Goal: Task Accomplishment & Management: Use online tool/utility

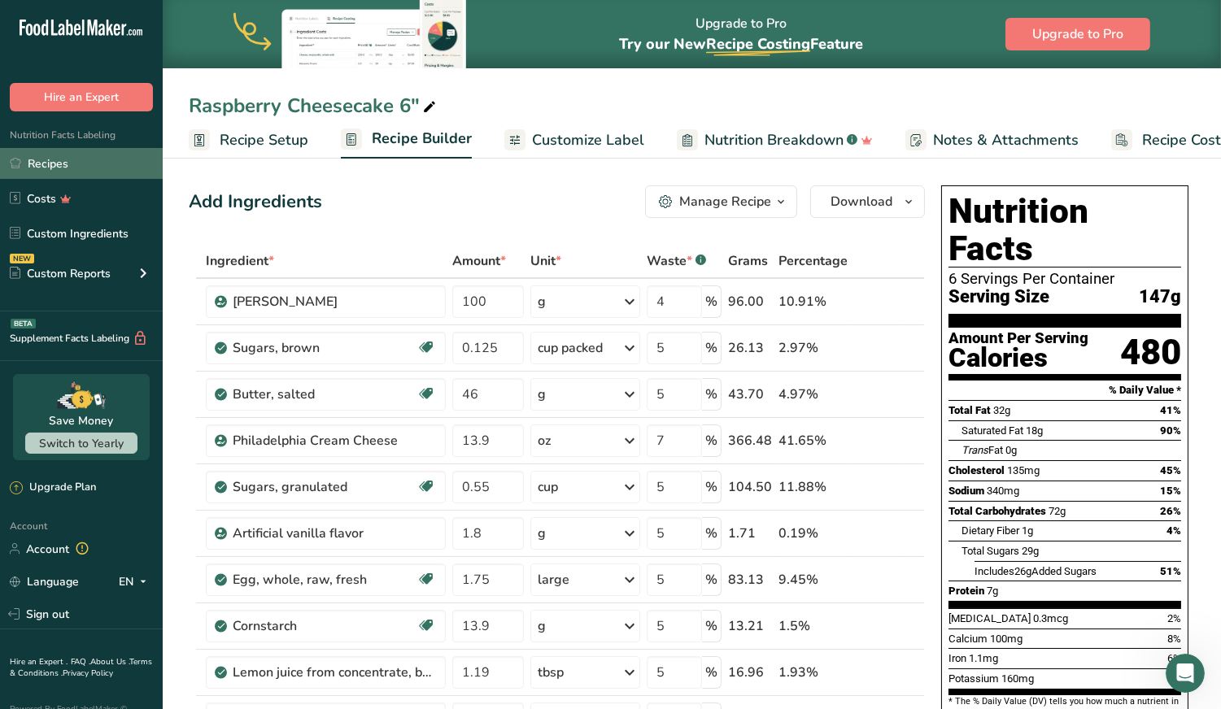
click at [92, 159] on link "Recipes" at bounding box center [81, 163] width 163 height 31
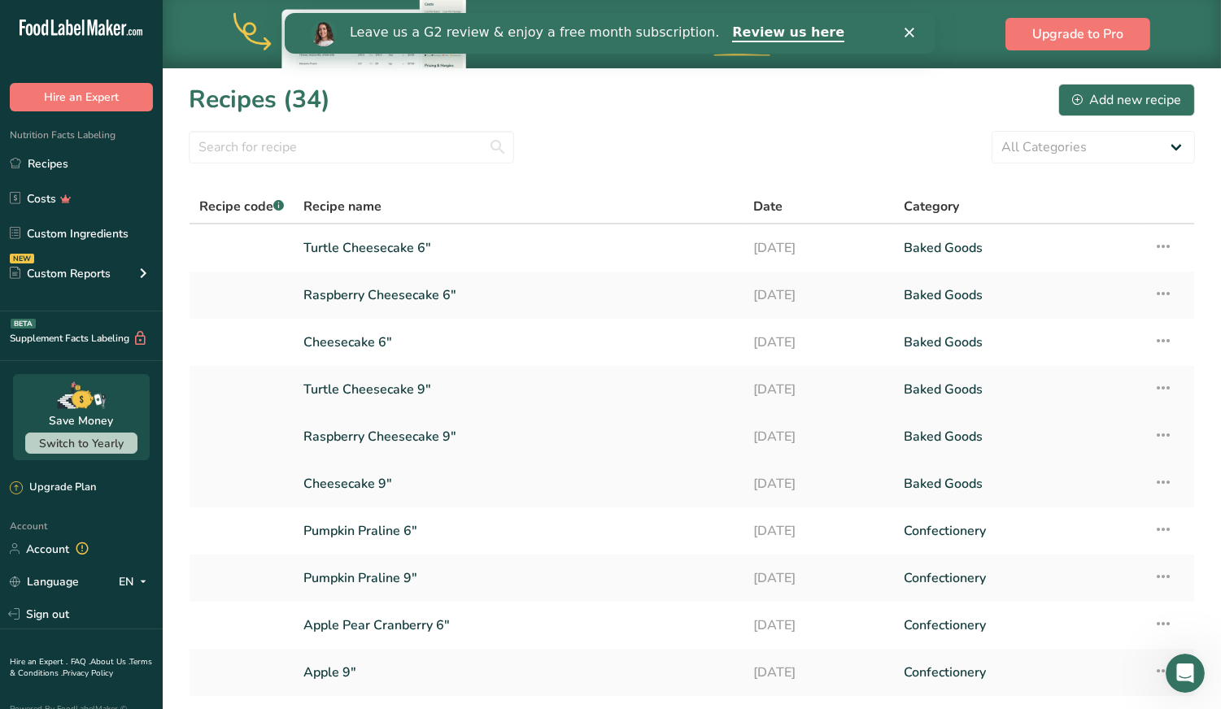
click at [393, 430] on link "Raspberry Cheesecake 9"" at bounding box center [518, 437] width 430 height 34
click at [353, 478] on link "Cheesecake 9"" at bounding box center [518, 484] width 430 height 34
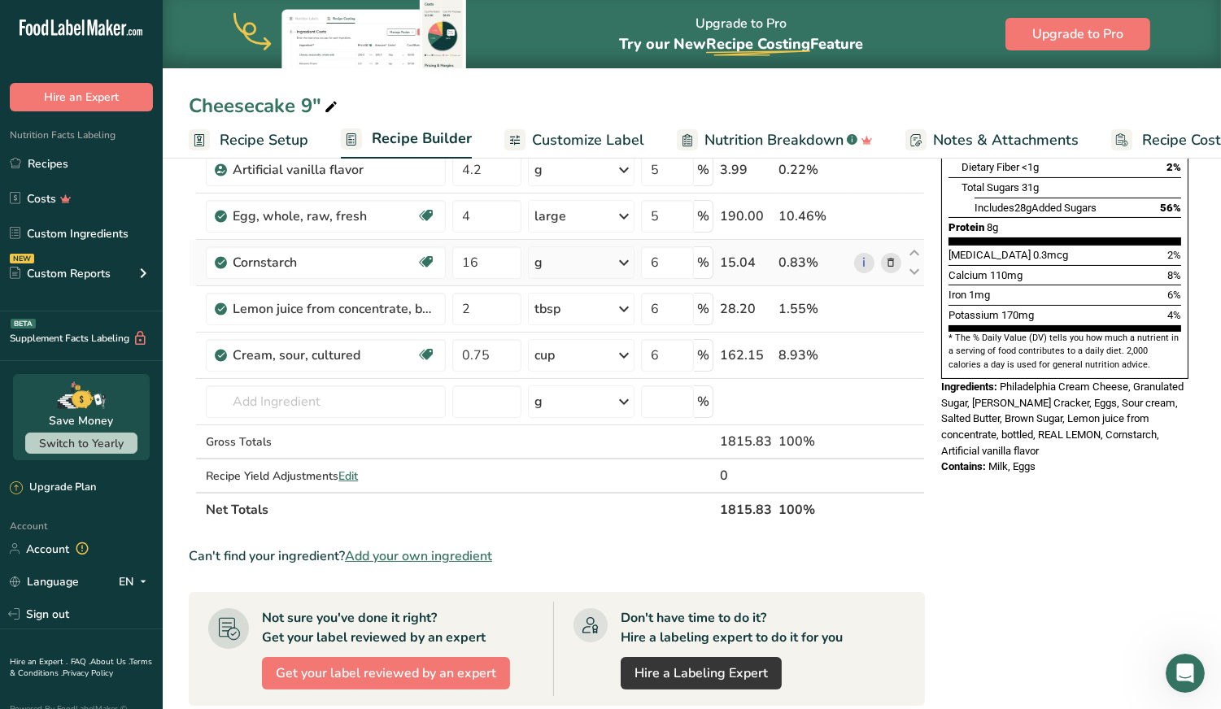
scroll to position [363, 0]
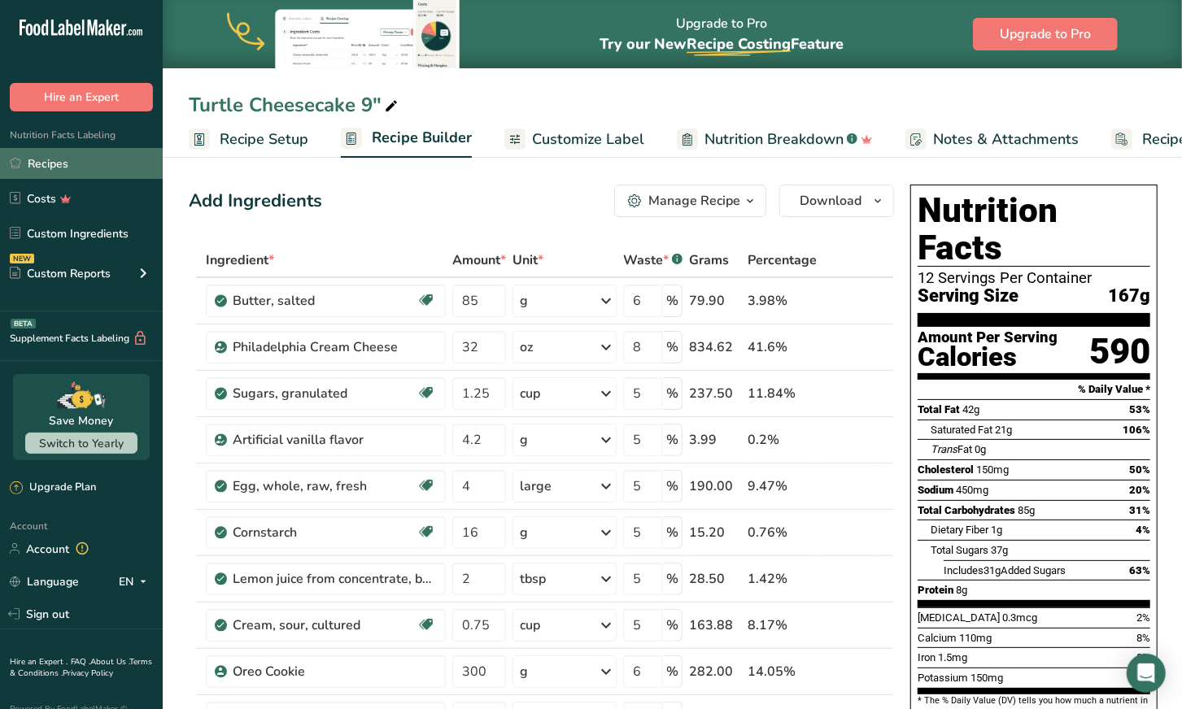
click at [99, 163] on link "Recipes" at bounding box center [81, 163] width 163 height 31
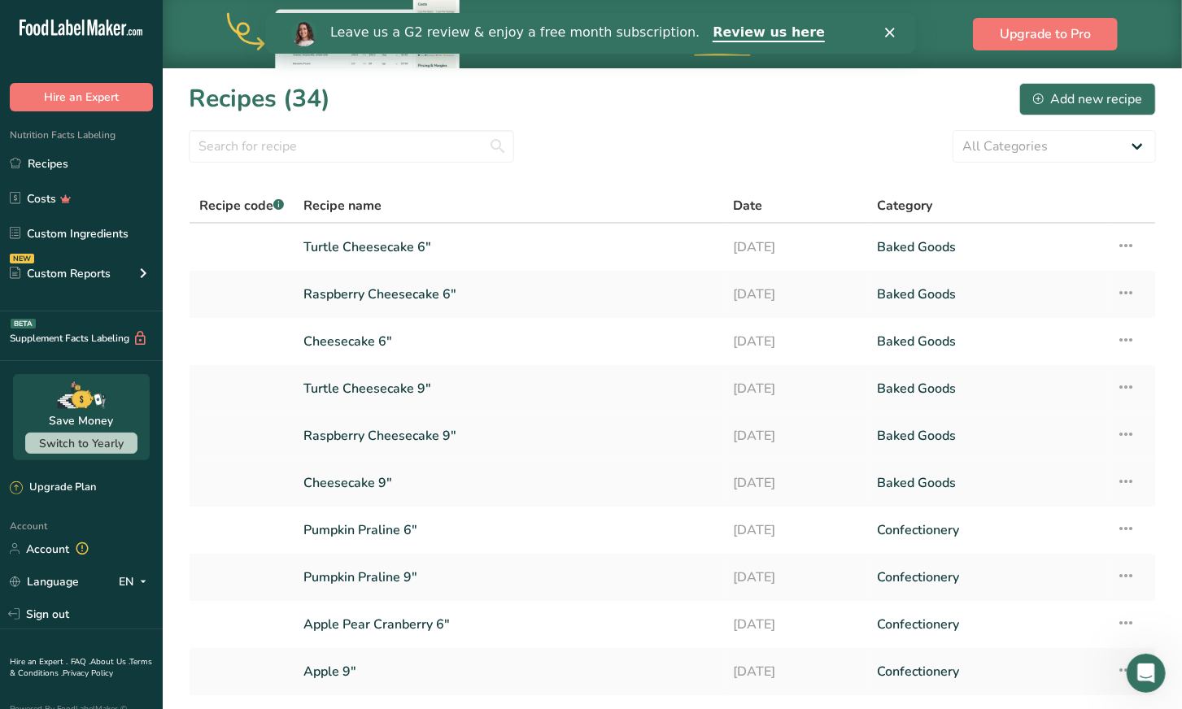
click at [404, 430] on link "Raspberry Cheesecake 9"" at bounding box center [508, 436] width 411 height 34
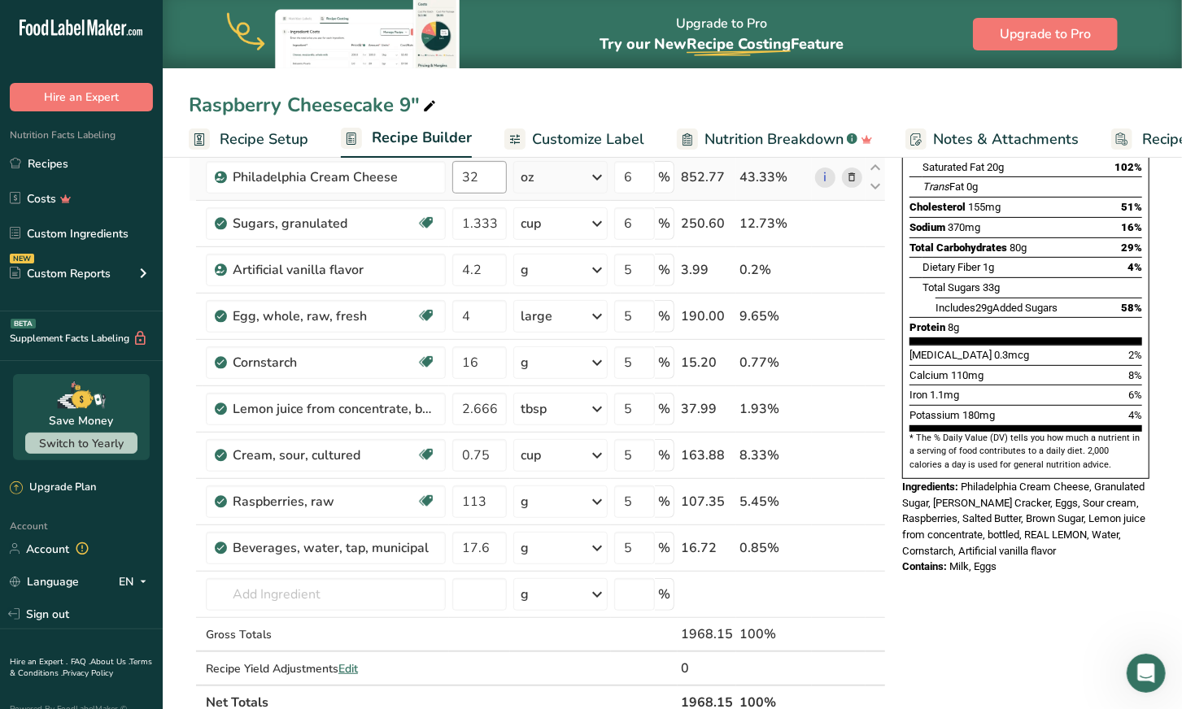
scroll to position [272, 0]
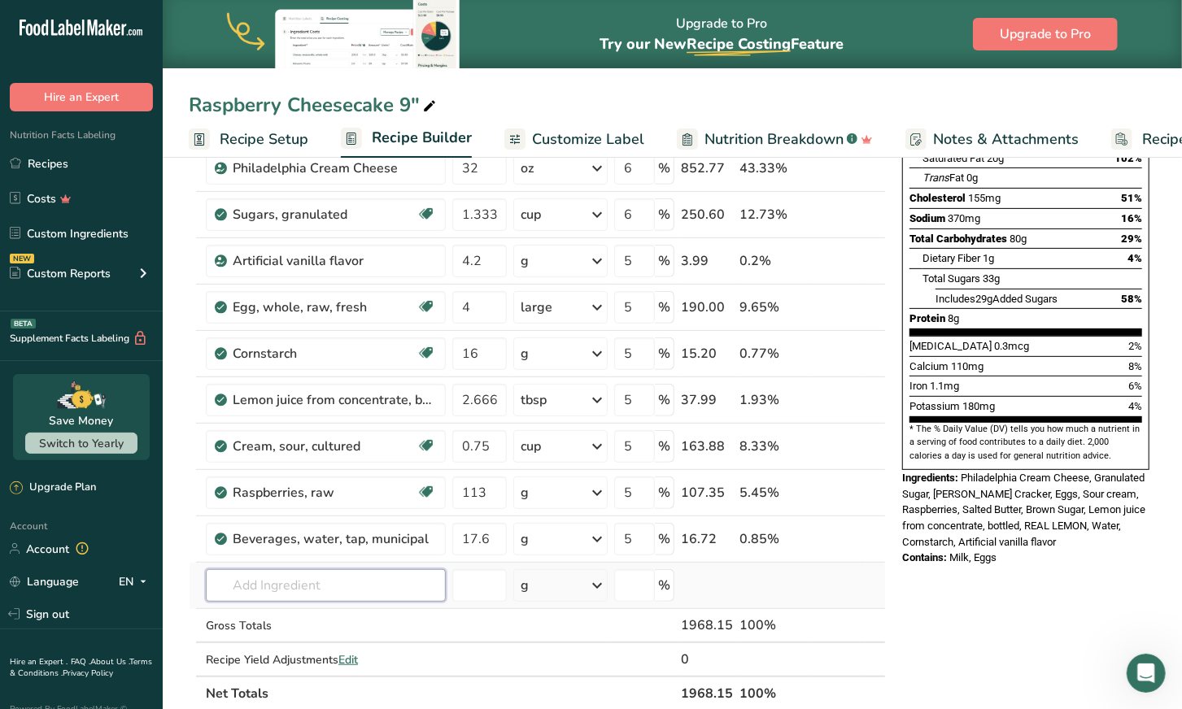
click at [303, 588] on input "text" at bounding box center [326, 585] width 240 height 33
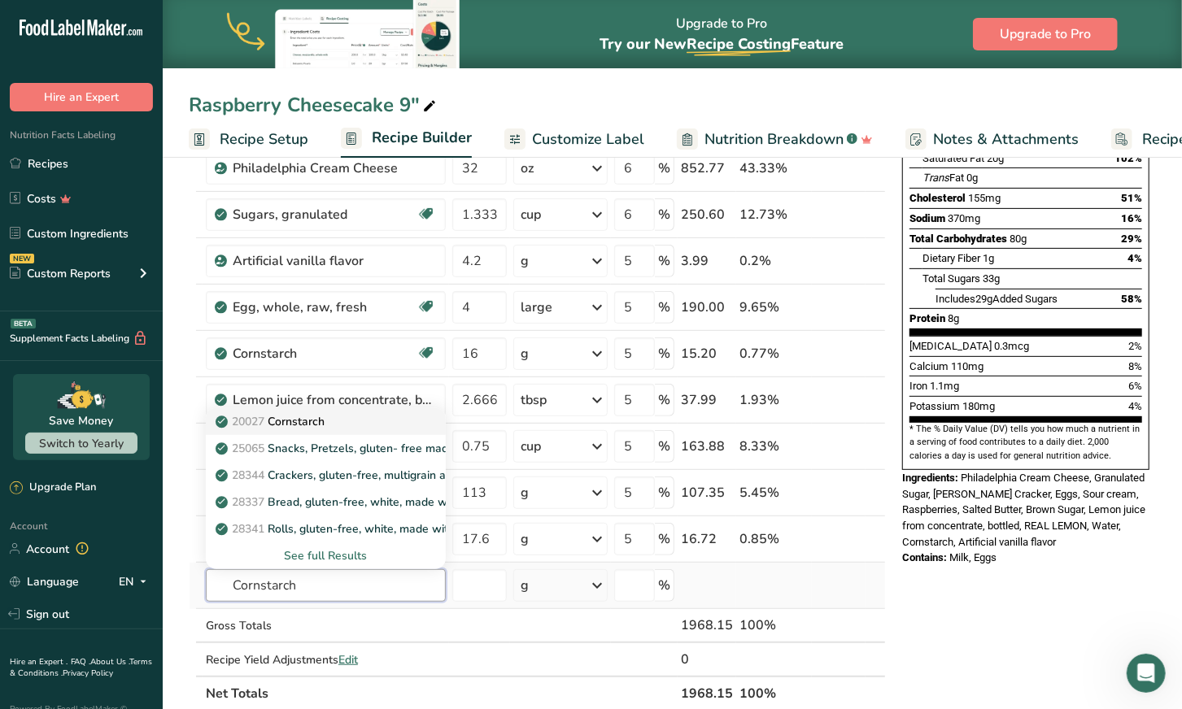
type input "Cornstarch"
click at [308, 420] on p "20027 Cornstarch" at bounding box center [272, 421] width 106 height 17
type input "Cornstarch"
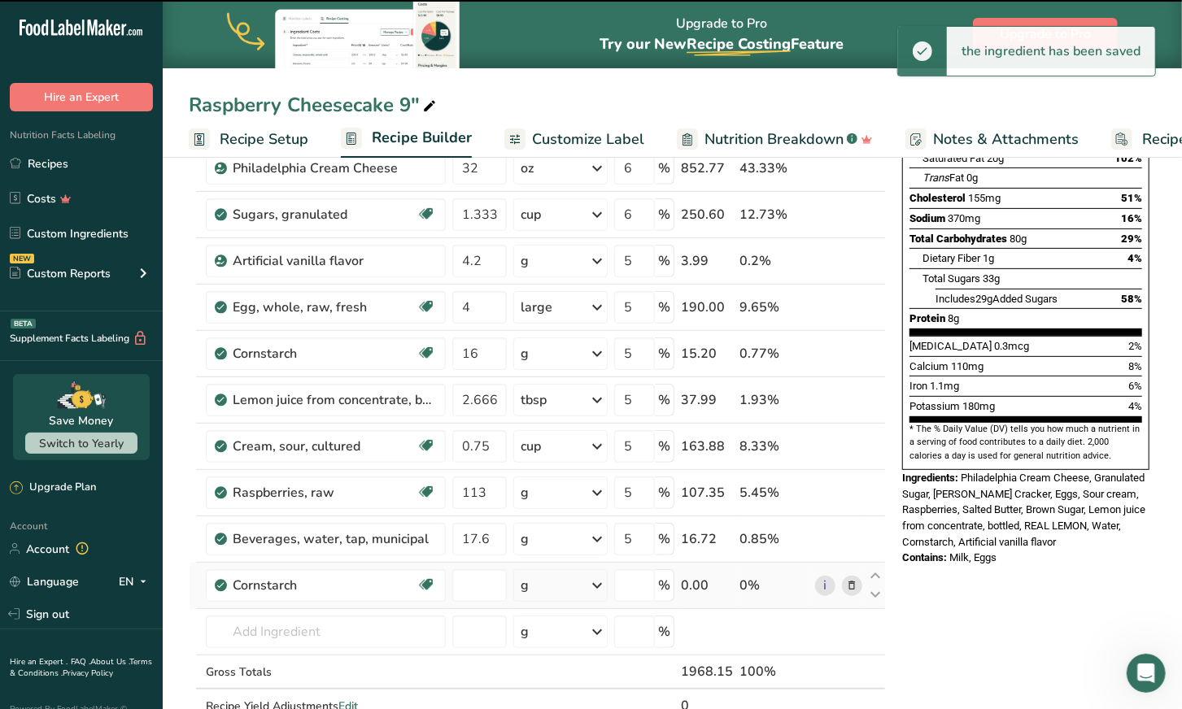
type input "0"
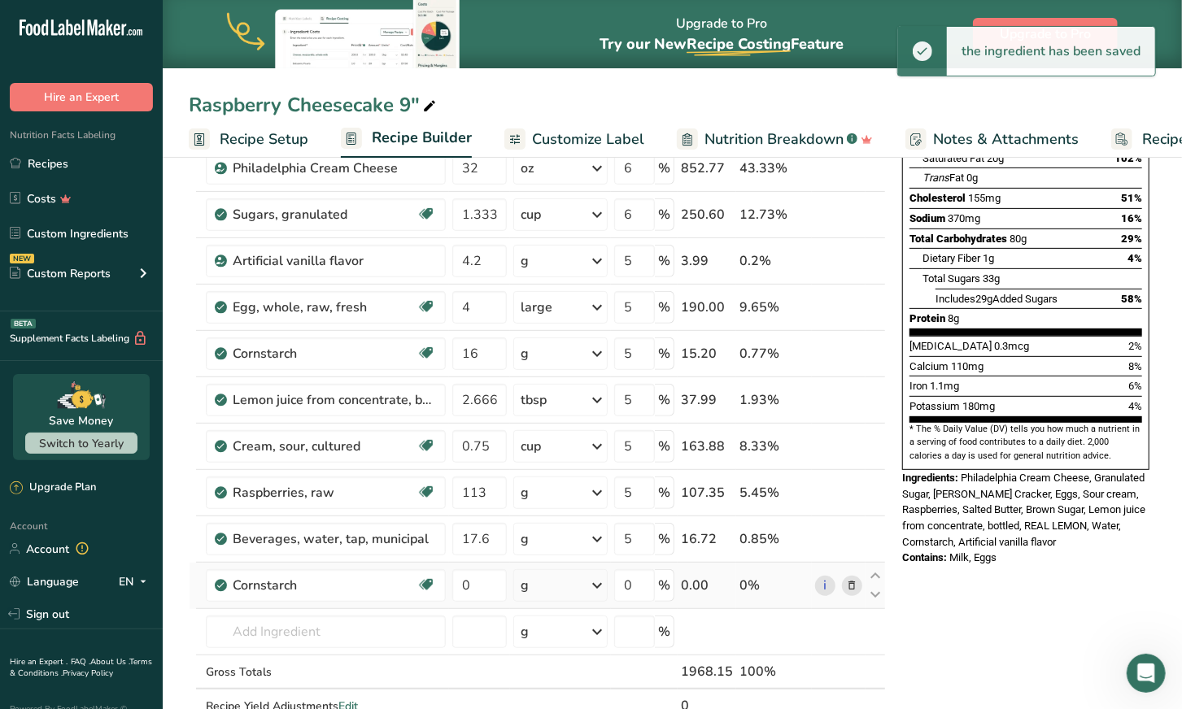
click at [599, 578] on icon at bounding box center [597, 585] width 20 height 29
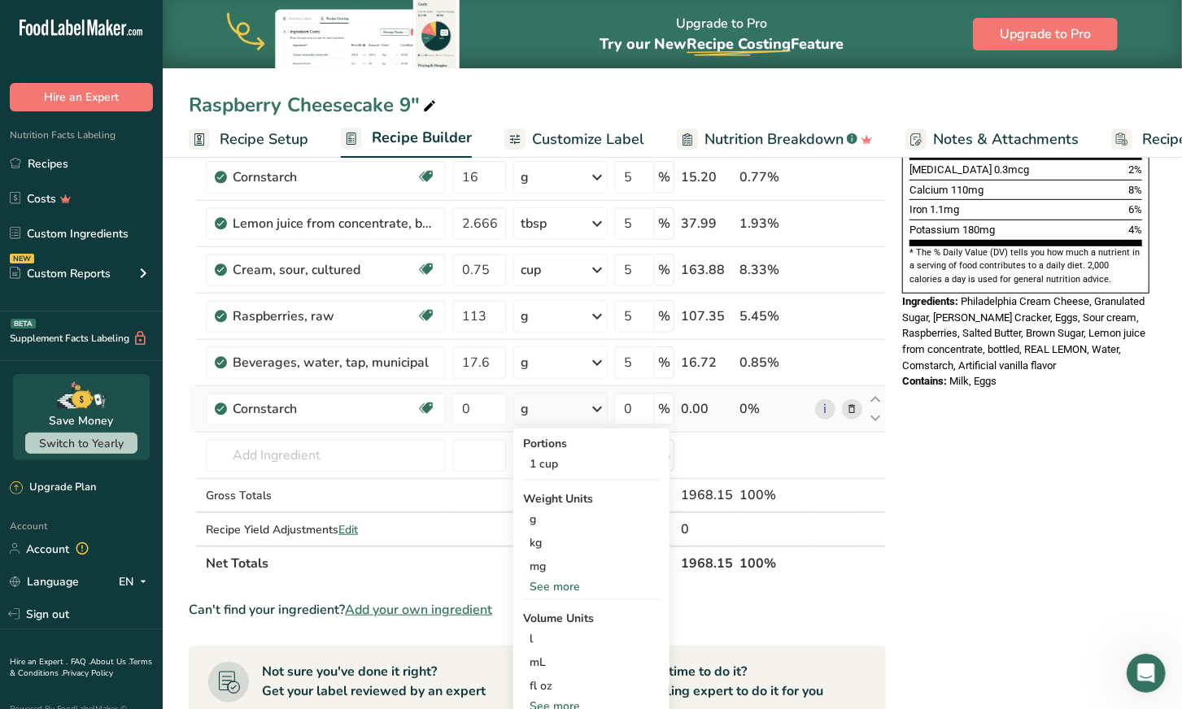
scroll to position [417, 0]
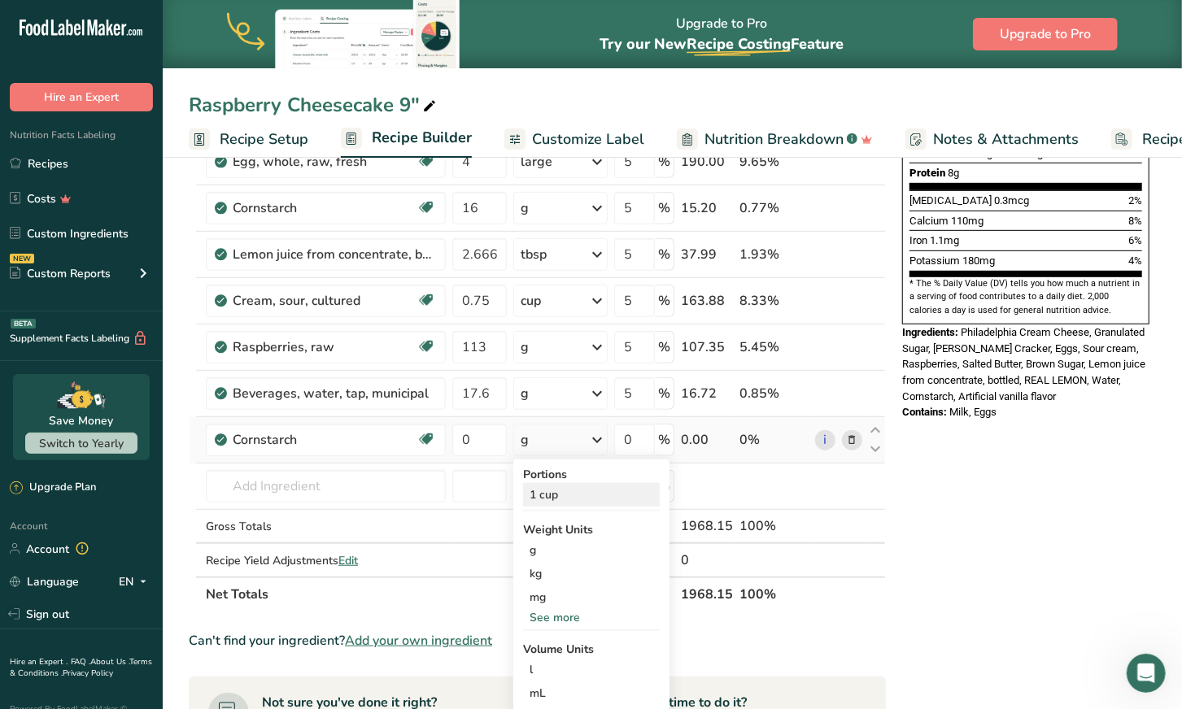
click at [562, 497] on div "1 cup" at bounding box center [591, 495] width 137 height 24
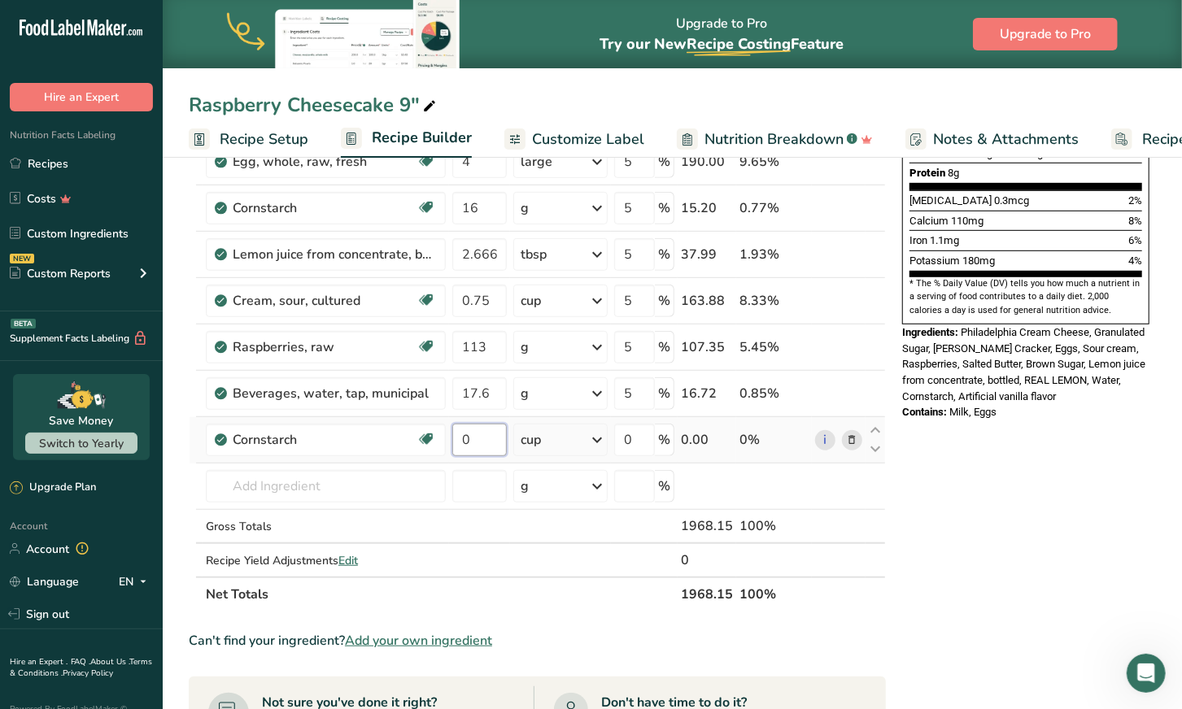
click at [486, 431] on input "0" at bounding box center [479, 440] width 55 height 33
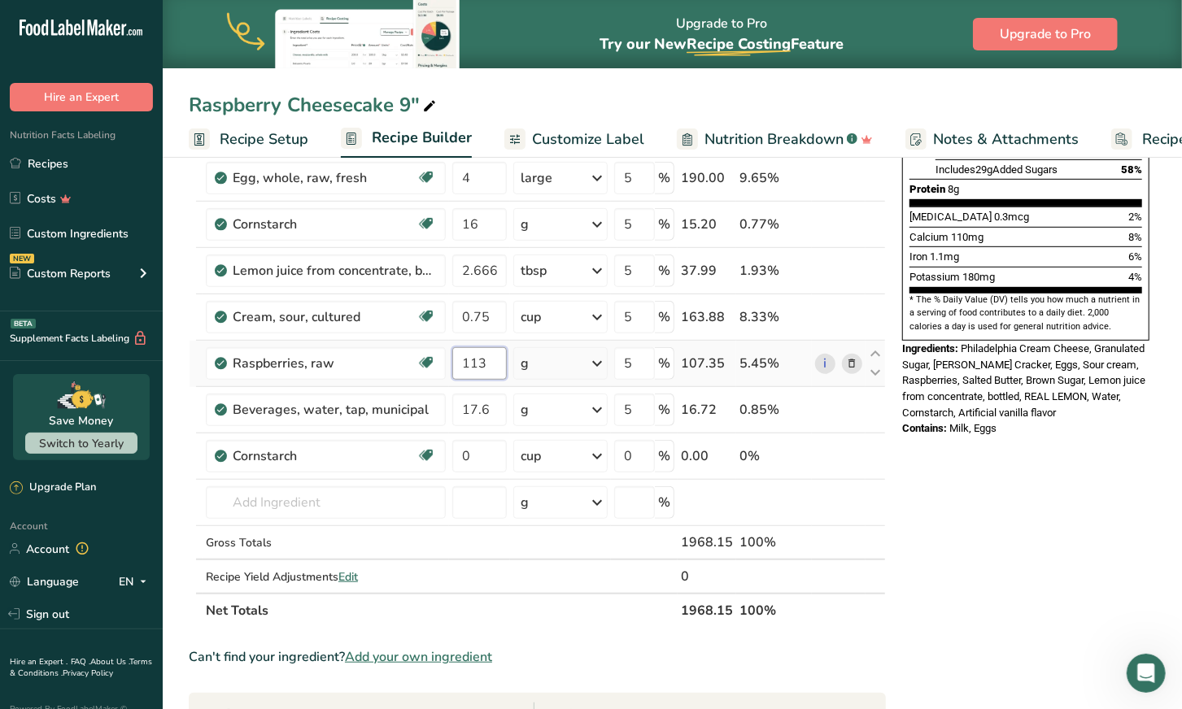
click at [488, 362] on div "Ingredient * Amount * Unit * Waste * .a-a{fill:#347362;}.b-a{fill:#fff;} Grams …" at bounding box center [537, 235] width 697 height 786
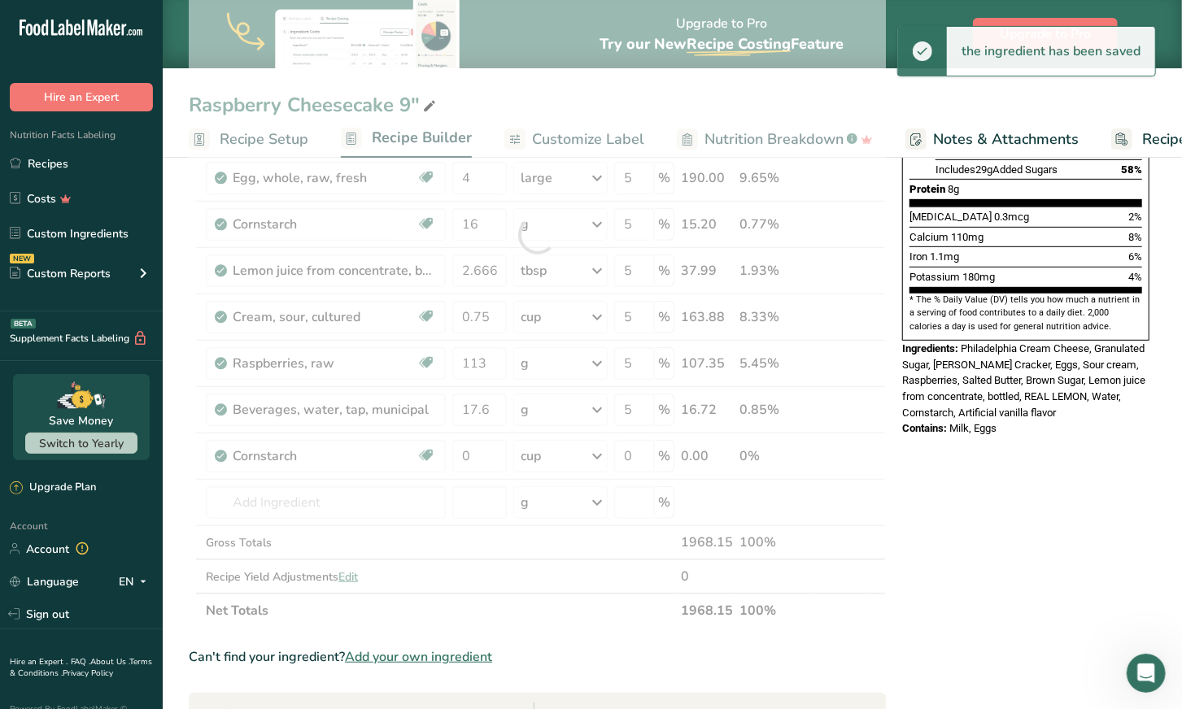
click at [849, 533] on div "Ingredient * Amount * Unit * Waste * .a-a{fill:#347362;}.b-a{fill:#fff;} Grams …" at bounding box center [537, 235] width 697 height 786
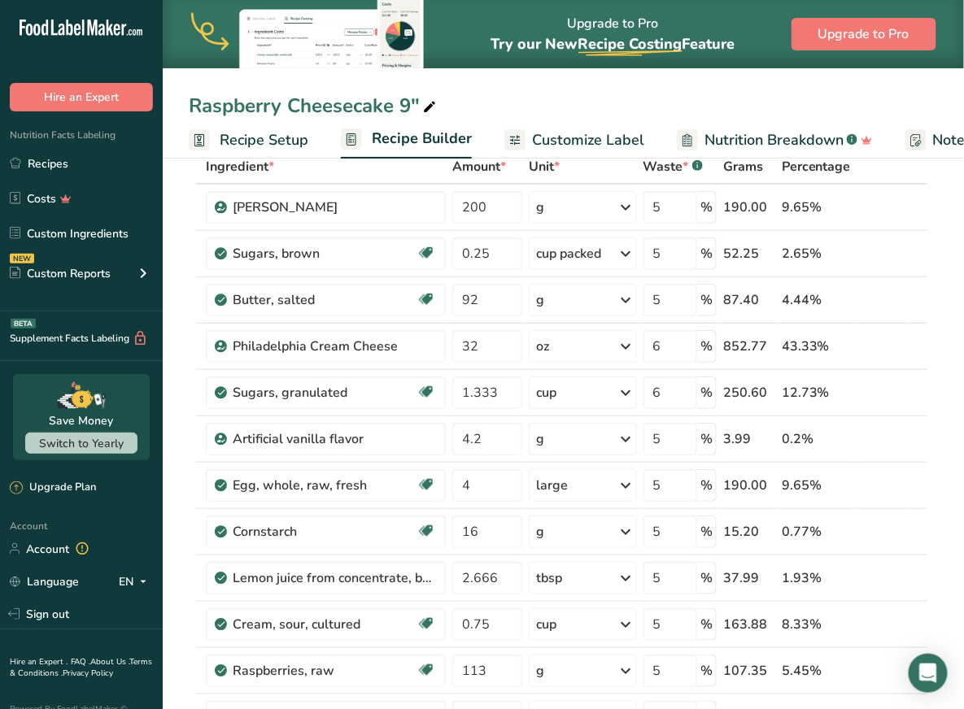
scroll to position [95, 0]
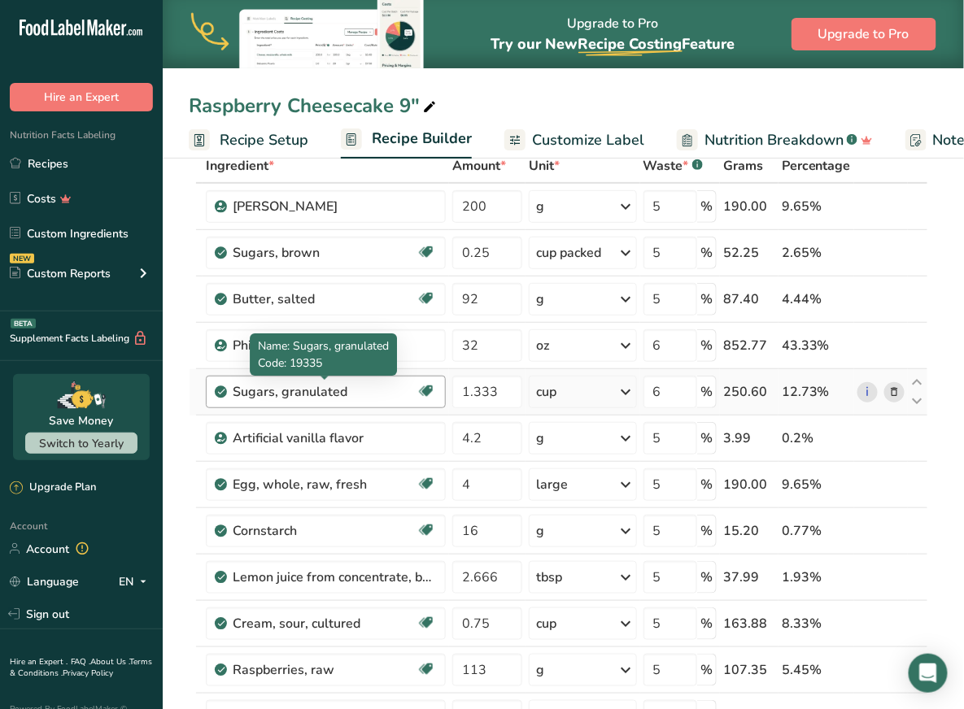
click at [296, 396] on div "Sugars, granulated" at bounding box center [325, 392] width 184 height 20
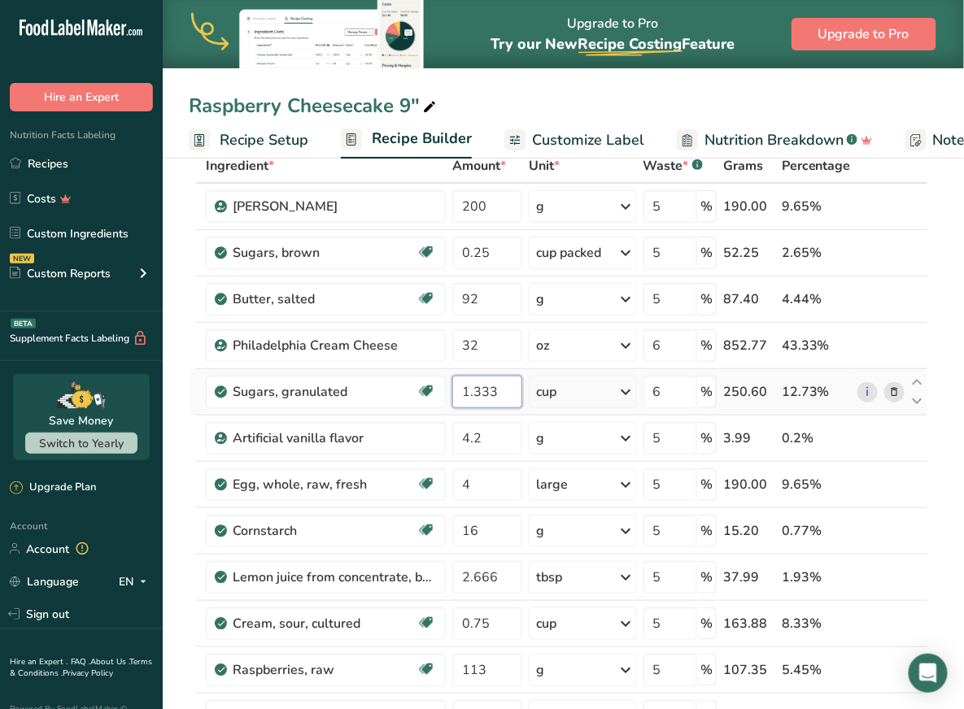
click at [494, 388] on input "1.333" at bounding box center [487, 392] width 70 height 33
drag, startPoint x: 473, startPoint y: 392, endPoint x: 539, endPoint y: 392, distance: 65.9
click at [539, 392] on tr "Sugars, granulated Dairy free Gluten free Vegan Vegetarian Soy free 1.333 cup P…" at bounding box center [559, 392] width 738 height 46
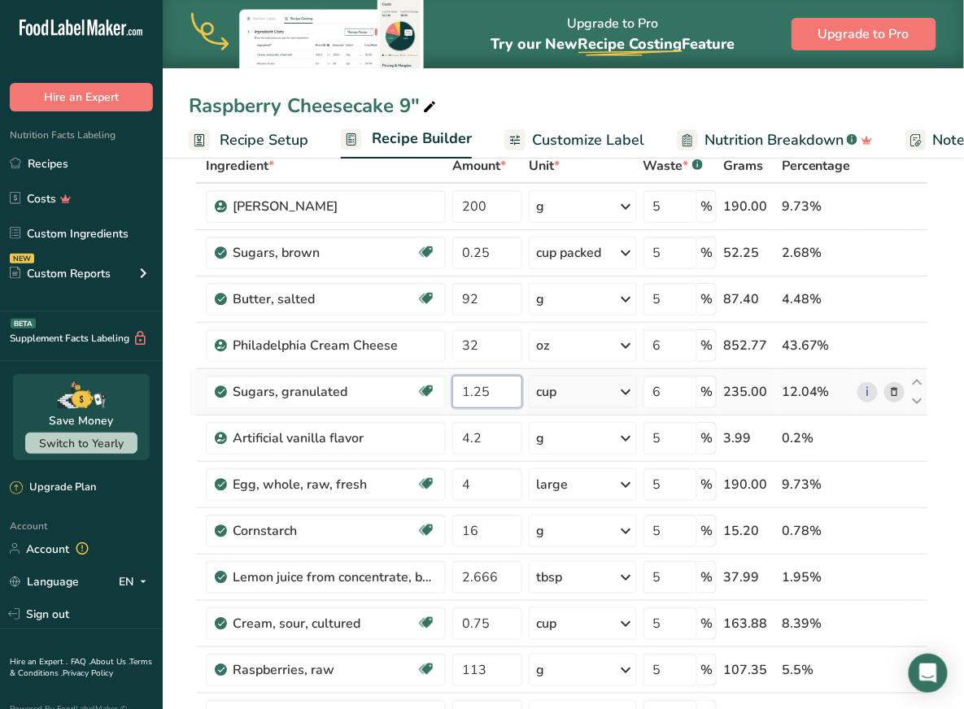
type input "1.25"
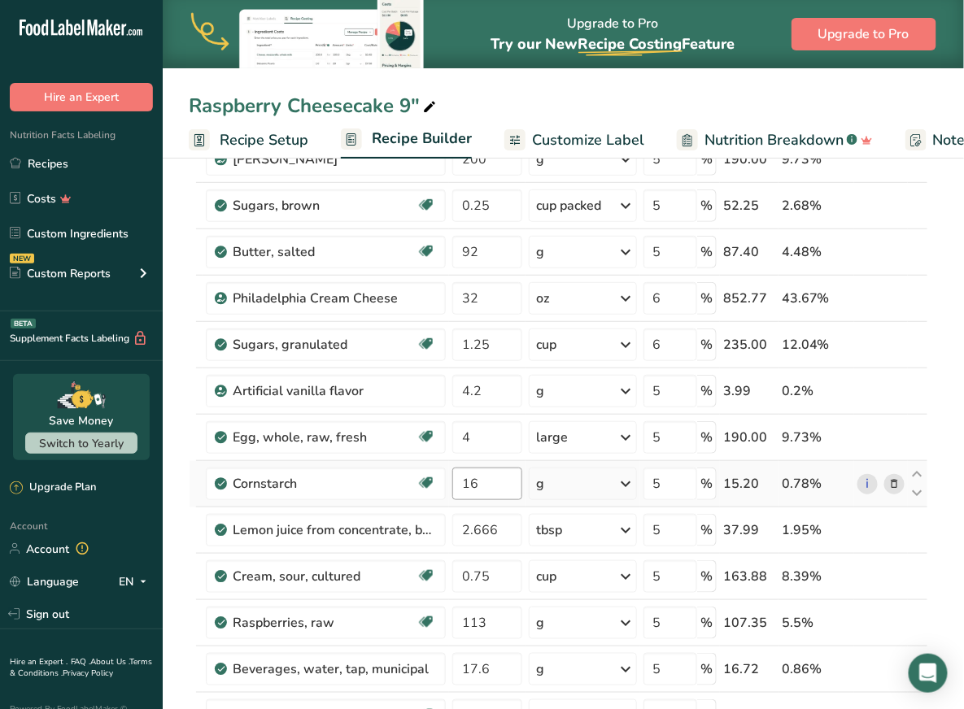
scroll to position [145, 0]
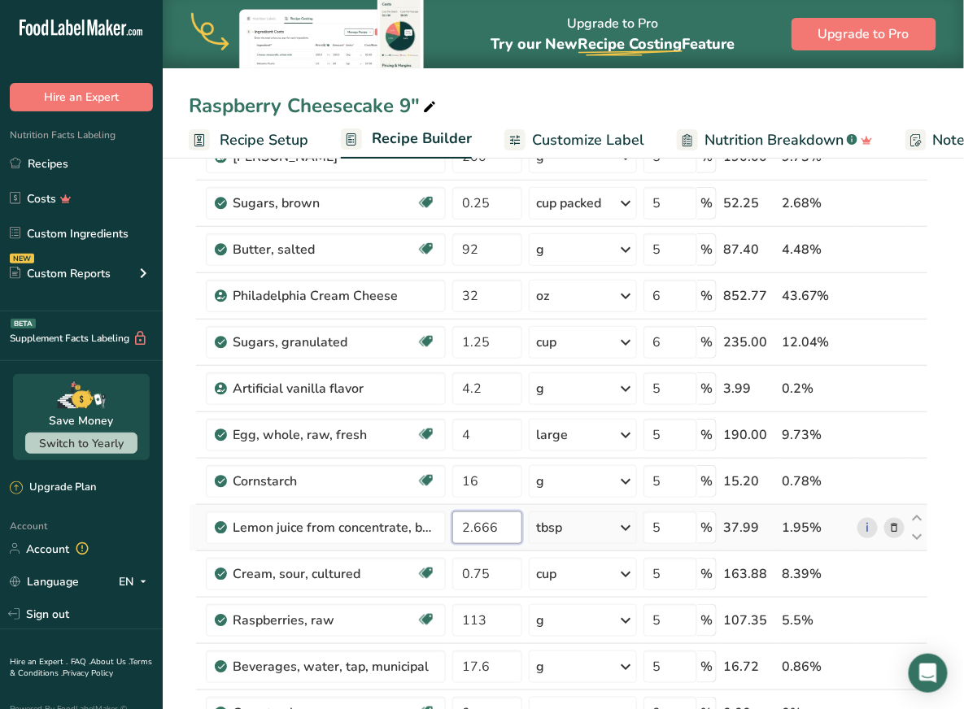
click at [493, 519] on input "2.666" at bounding box center [487, 528] width 70 height 33
type input "2"
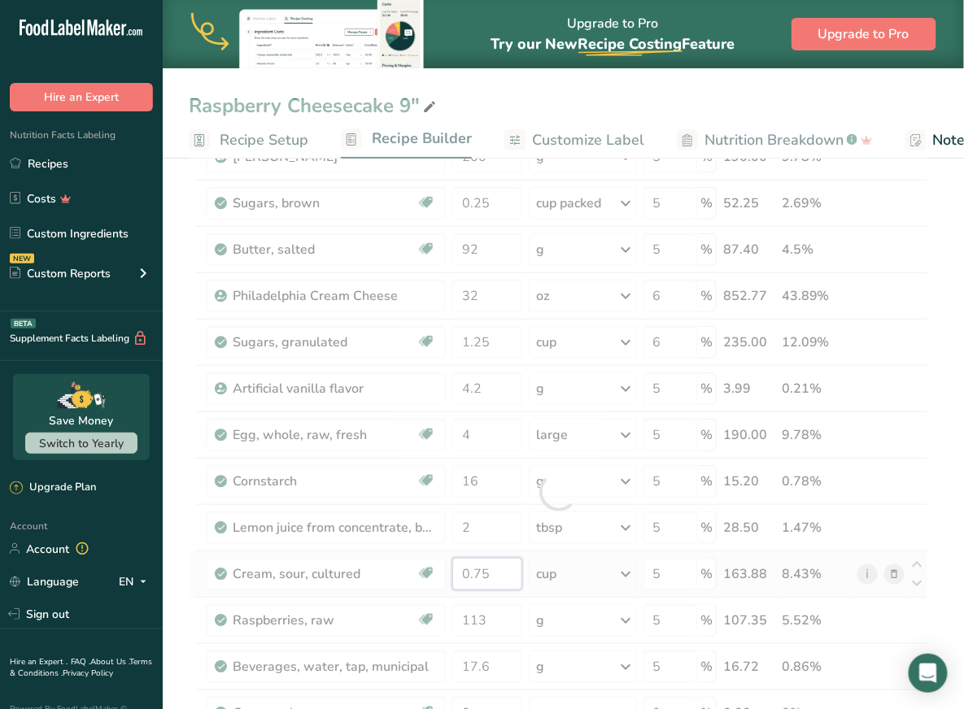
click at [473, 567] on div "Ingredient * Amount * Unit * Waste * .a-a{fill:#347362;}.b-a{fill:#fff;} Grams …" at bounding box center [558, 492] width 739 height 786
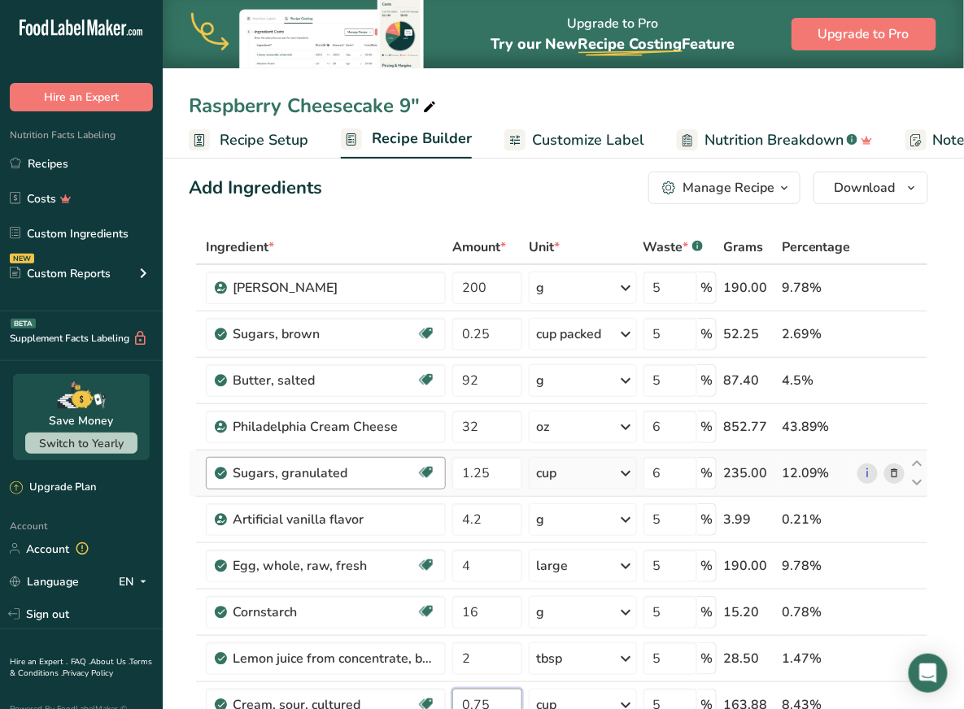
scroll to position [6, 0]
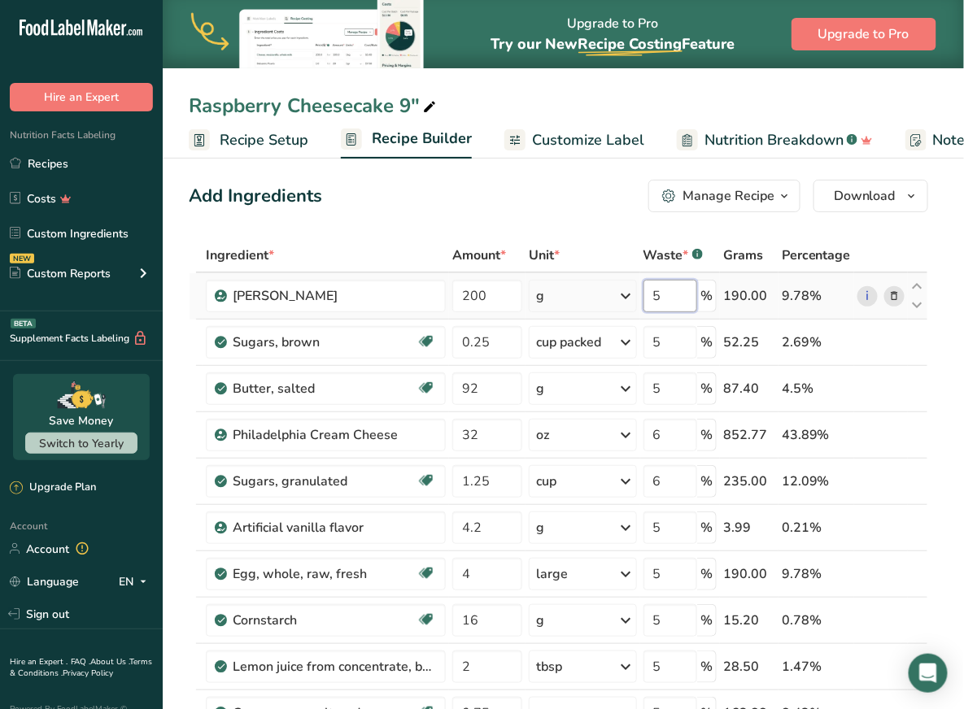
click at [668, 294] on div "Ingredient * Amount * Unit * Waste * .a-a{fill:#347362;}.b-a{fill:#fff;} Grams …" at bounding box center [558, 631] width 739 height 786
drag, startPoint x: 668, startPoint y: 294, endPoint x: 633, endPoint y: 293, distance: 35.0
click at [633, 293] on tr "Graham Cracker 200 g Weight Units g kg mg See more Volume Units l Volume units …" at bounding box center [559, 296] width 738 height 46
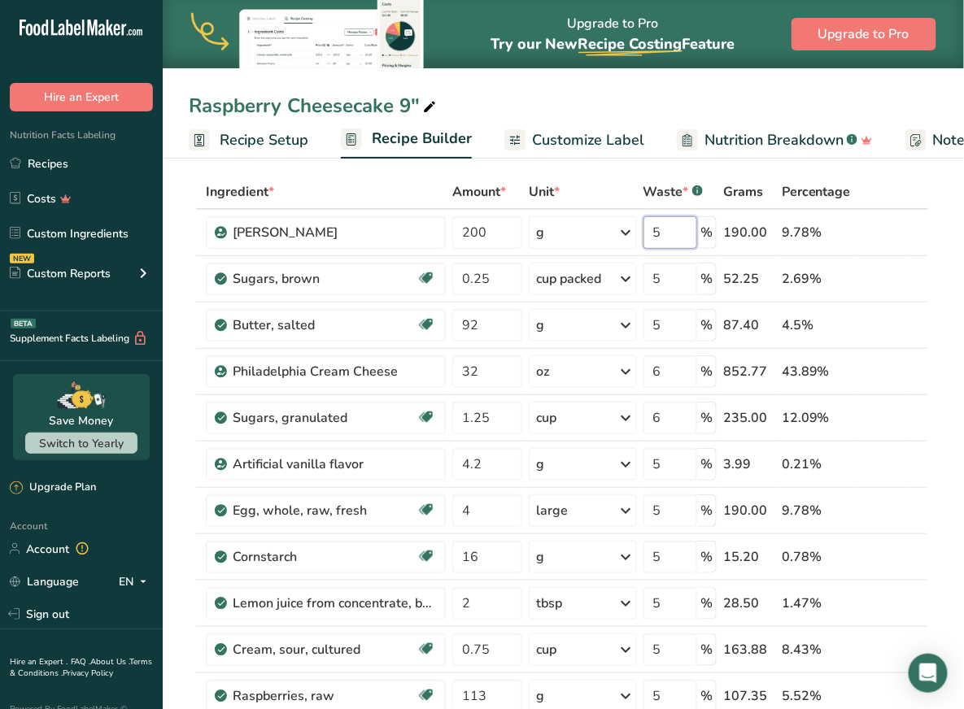
scroll to position [0, 0]
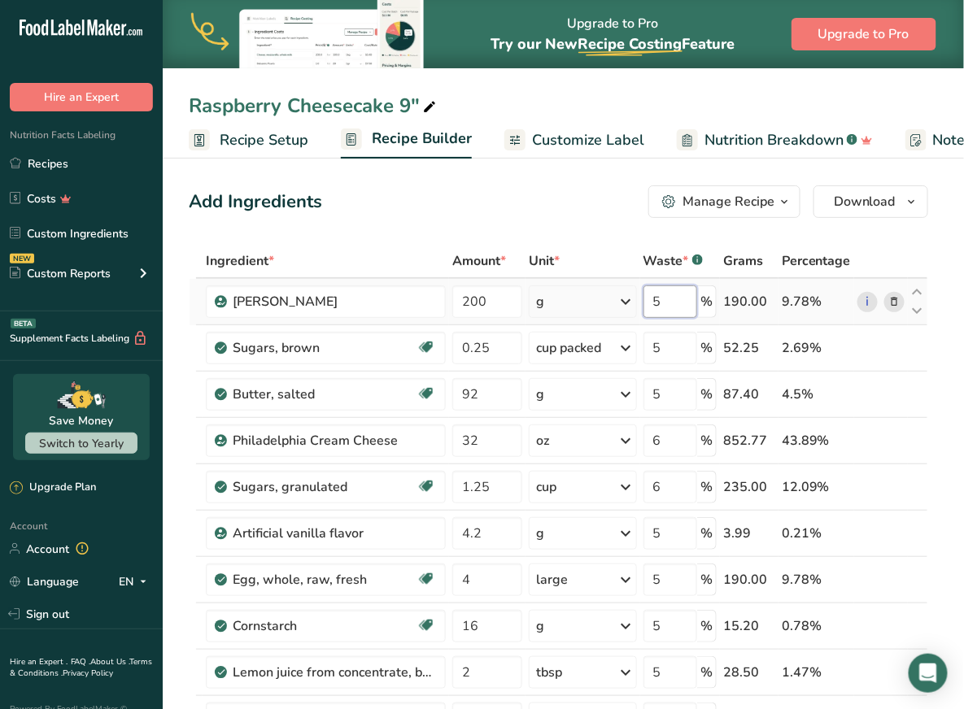
click at [666, 303] on input "5" at bounding box center [670, 302] width 54 height 33
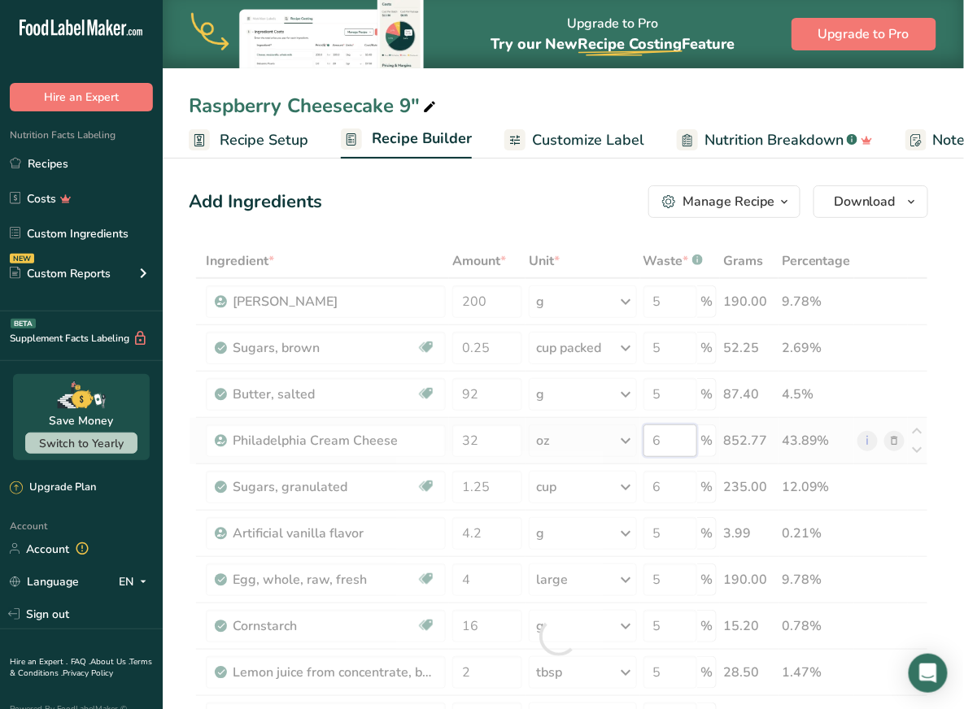
click at [680, 444] on div "Ingredient * Amount * Unit * Waste * .a-a{fill:#347362;}.b-a{fill:#fff;} Grams …" at bounding box center [558, 637] width 739 height 786
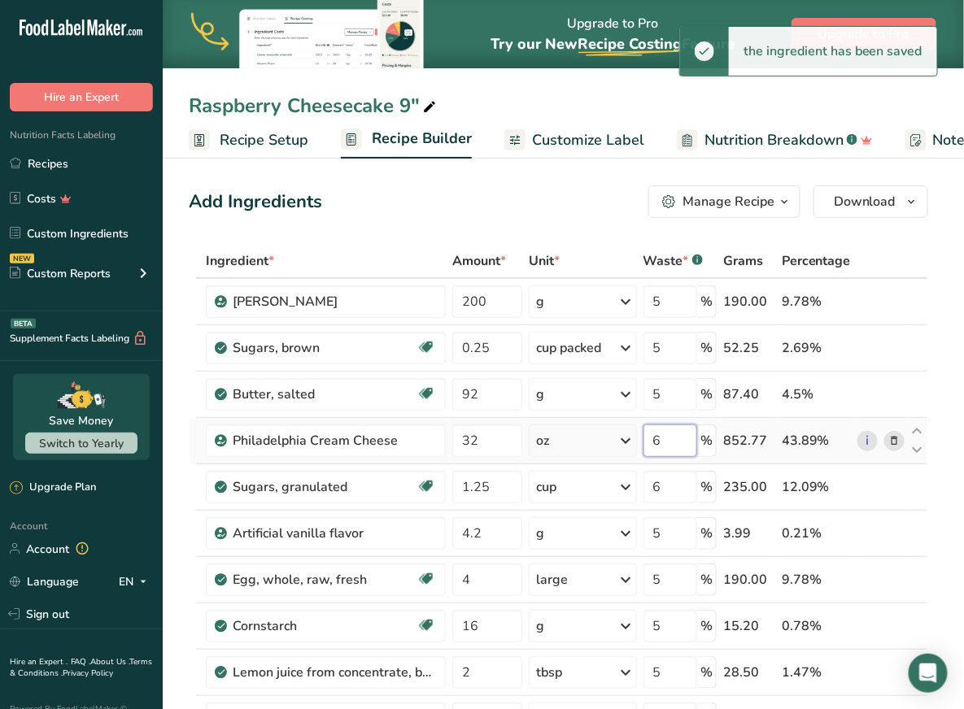
drag, startPoint x: 680, startPoint y: 444, endPoint x: 643, endPoint y: 435, distance: 38.5
click at [643, 435] on td "6 %" at bounding box center [680, 441] width 80 height 46
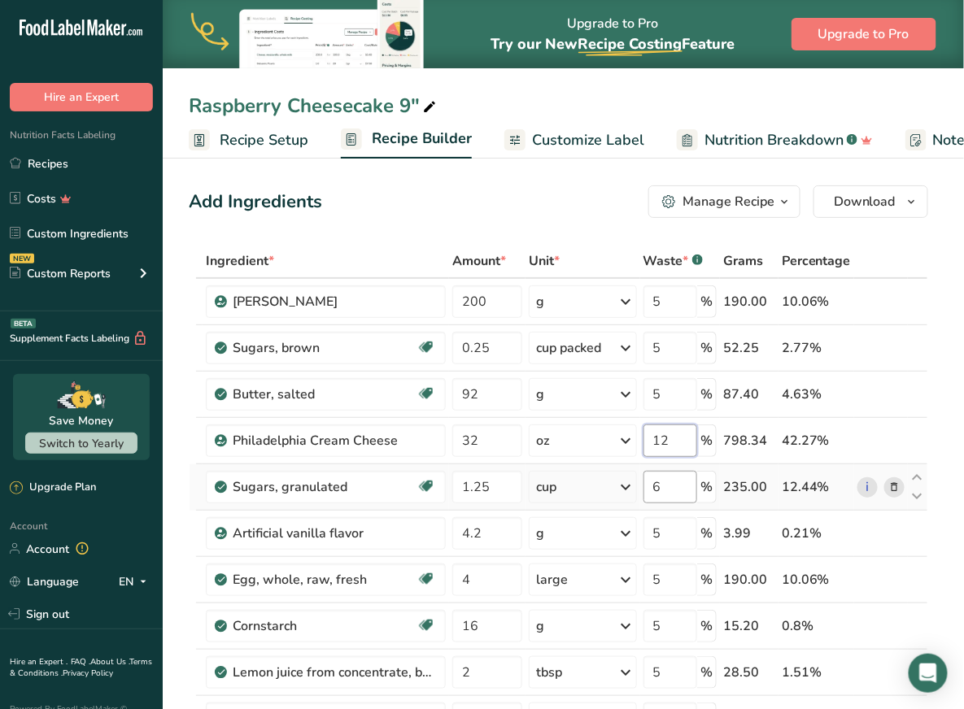
type input "12"
click at [670, 486] on div "Ingredient * Amount * Unit * Waste * .a-a{fill:#347362;}.b-a{fill:#fff;} Grams …" at bounding box center [558, 637] width 739 height 786
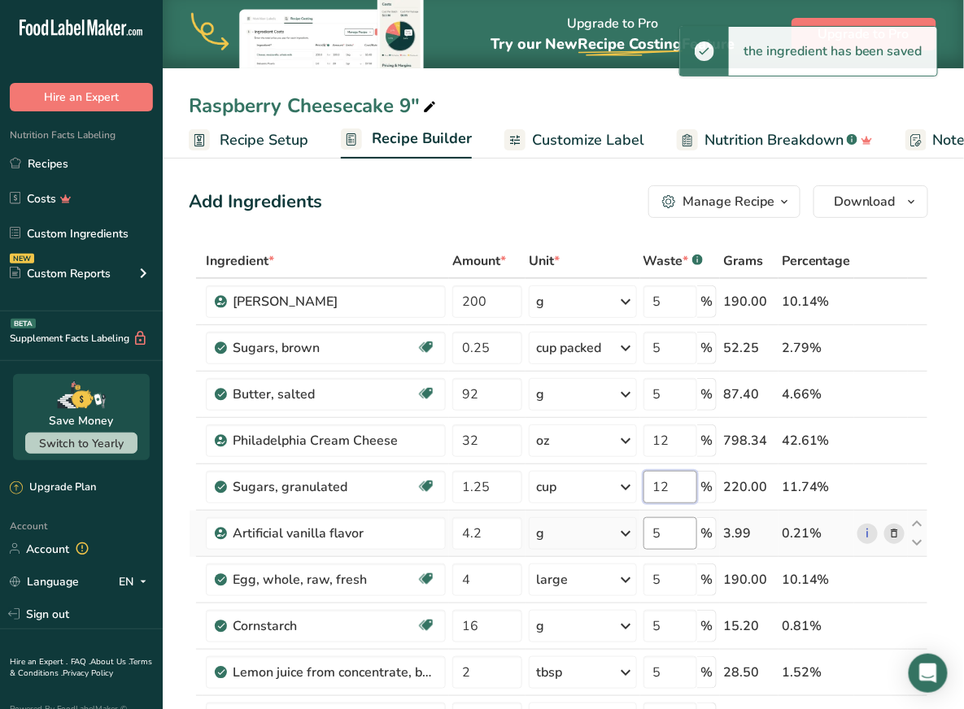
type input "12"
click at [668, 536] on div "Ingredient * Amount * Unit * Waste * .a-a{fill:#347362;}.b-a{fill:#fff;} Grams …" at bounding box center [558, 637] width 739 height 786
type input "12"
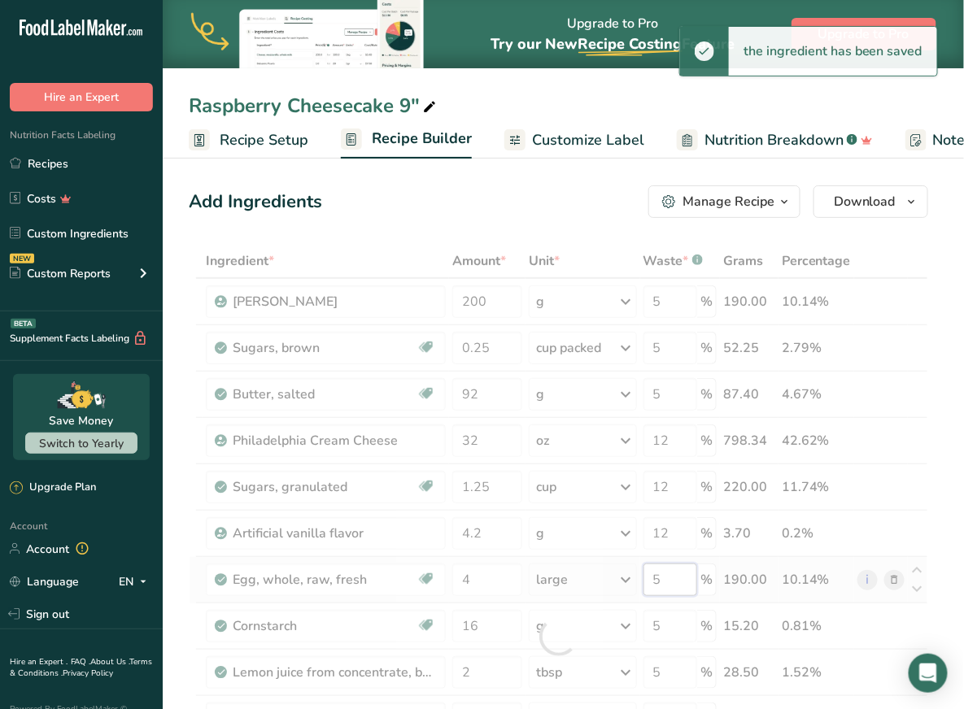
click at [677, 579] on div "Ingredient * Amount * Unit * Waste * .a-a{fill:#347362;}.b-a{fill:#fff;} Grams …" at bounding box center [558, 637] width 739 height 786
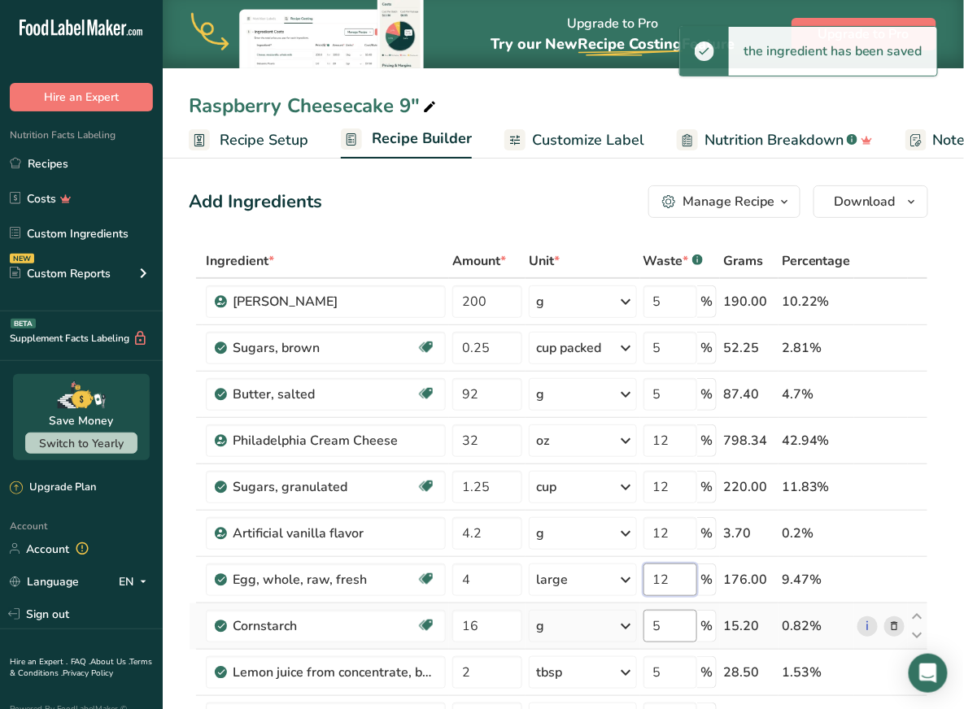
type input "12"
click at [687, 623] on div "Ingredient * Amount * Unit * Waste * .a-a{fill:#347362;}.b-a{fill:#fff;} Grams …" at bounding box center [558, 637] width 739 height 786
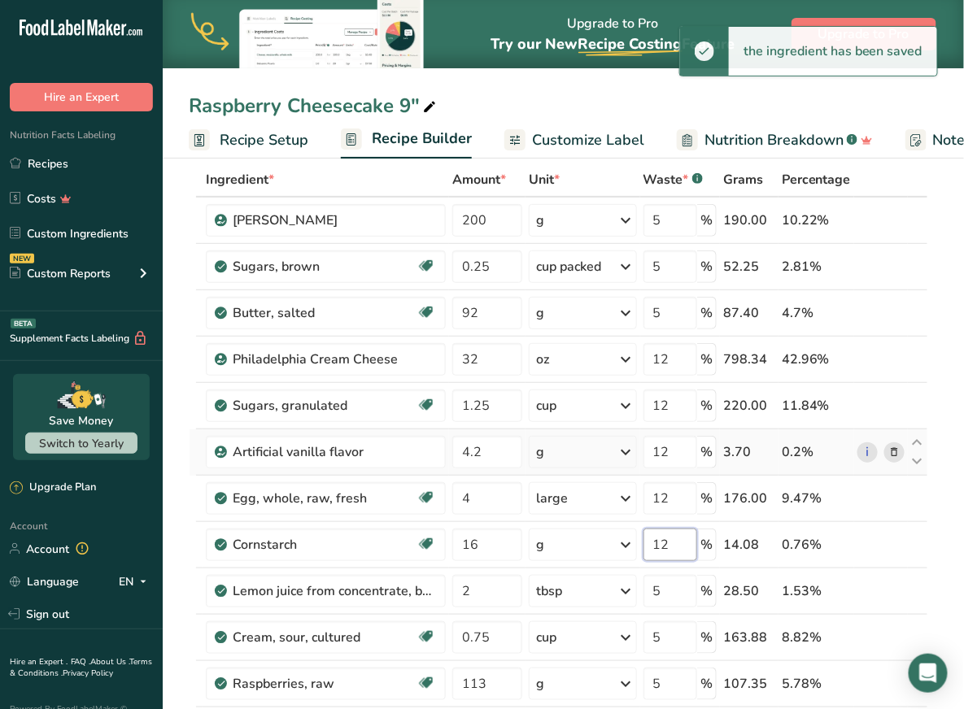
scroll to position [100, 0]
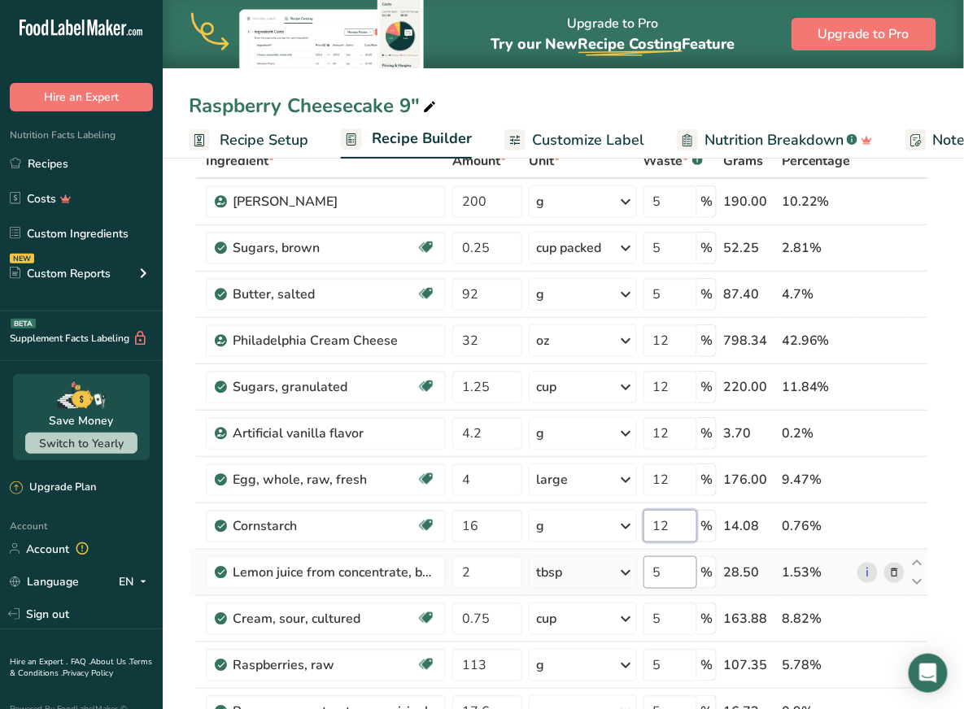
type input "12"
click at [668, 569] on div "Ingredient * Amount * Unit * Waste * .a-a{fill:#347362;}.b-a{fill:#fff;} Grams …" at bounding box center [558, 537] width 739 height 786
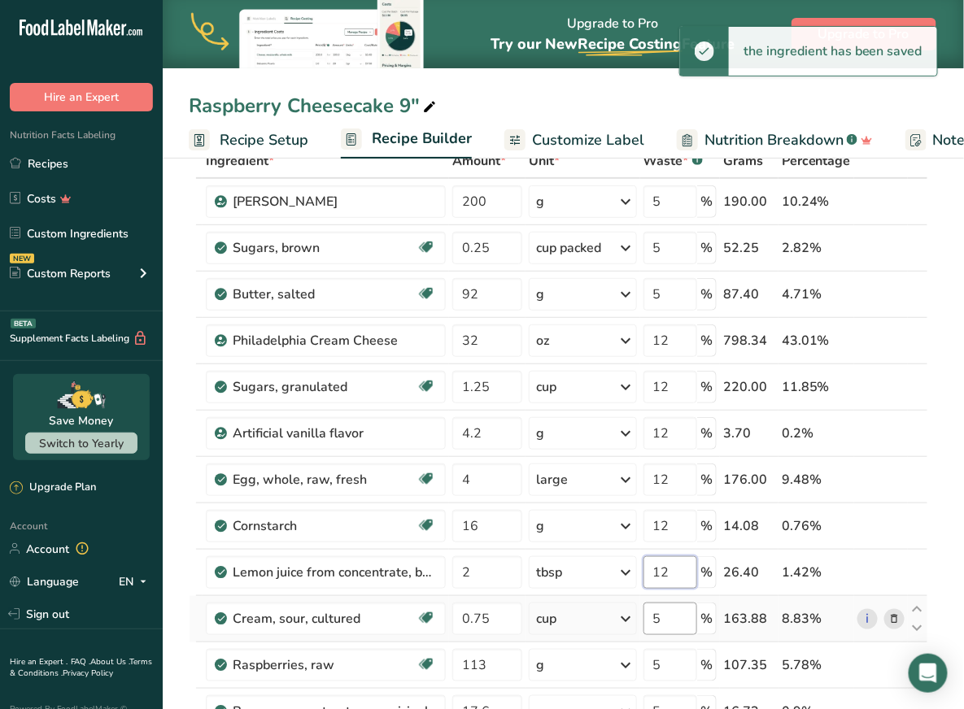
type input "12"
click at [671, 613] on div "Ingredient * Amount * Unit * Waste * .a-a{fill:#347362;}.b-a{fill:#fff;} Grams …" at bounding box center [558, 537] width 739 height 786
type input "12"
click at [684, 663] on div "Ingredient * Amount * Unit * Waste * .a-a{fill:#347362;}.b-a{fill:#fff;} Grams …" at bounding box center [558, 537] width 739 height 786
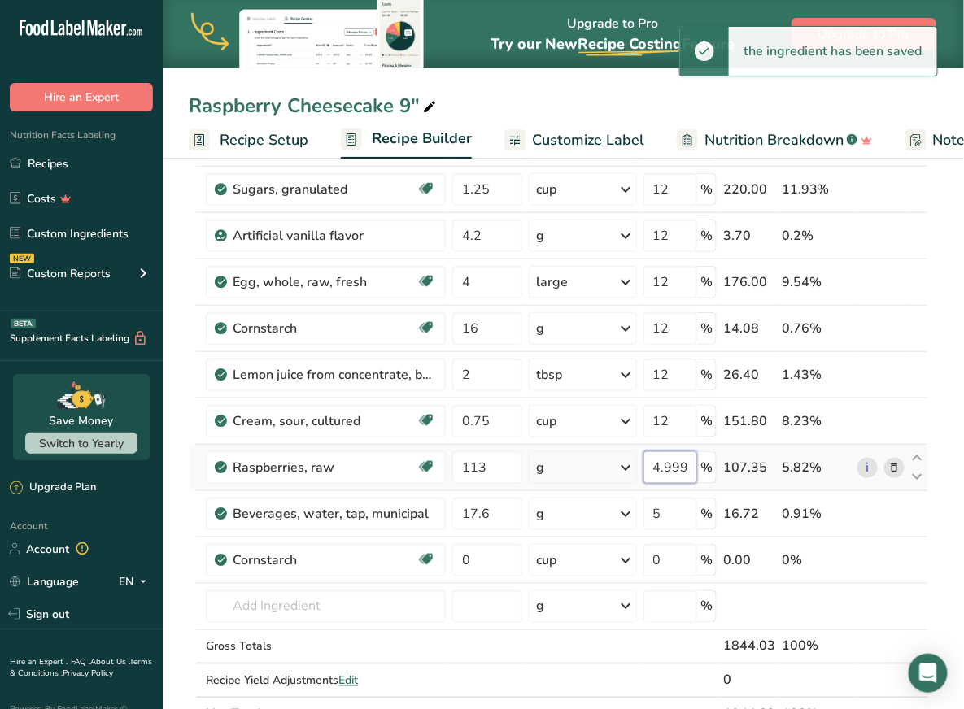
scroll to position [301, 0]
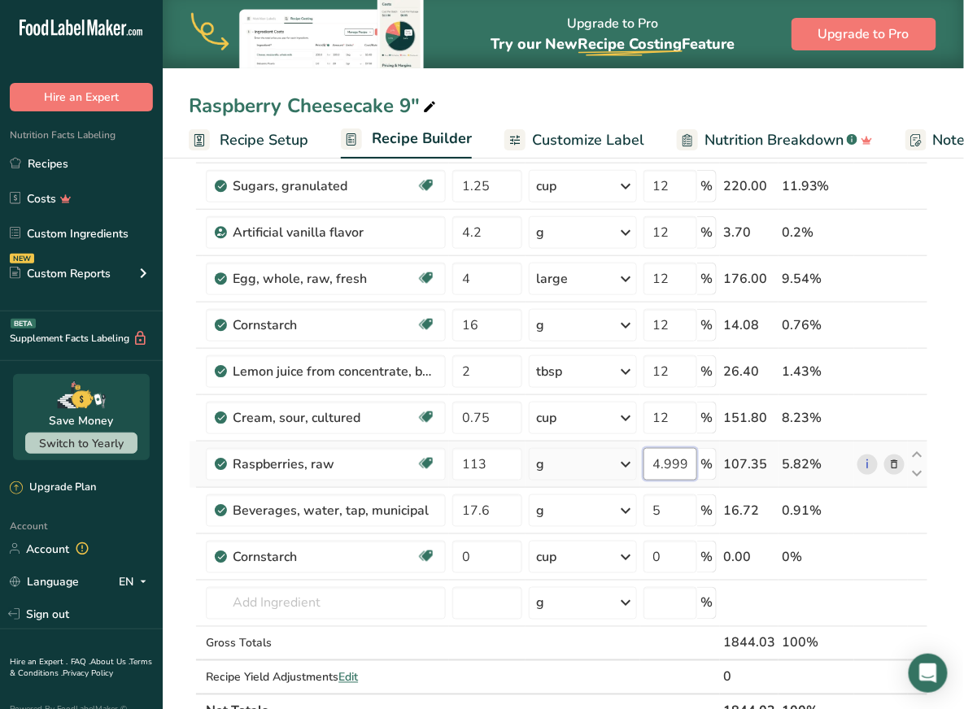
click at [683, 458] on input "4.999998" at bounding box center [670, 464] width 54 height 33
type input "5"
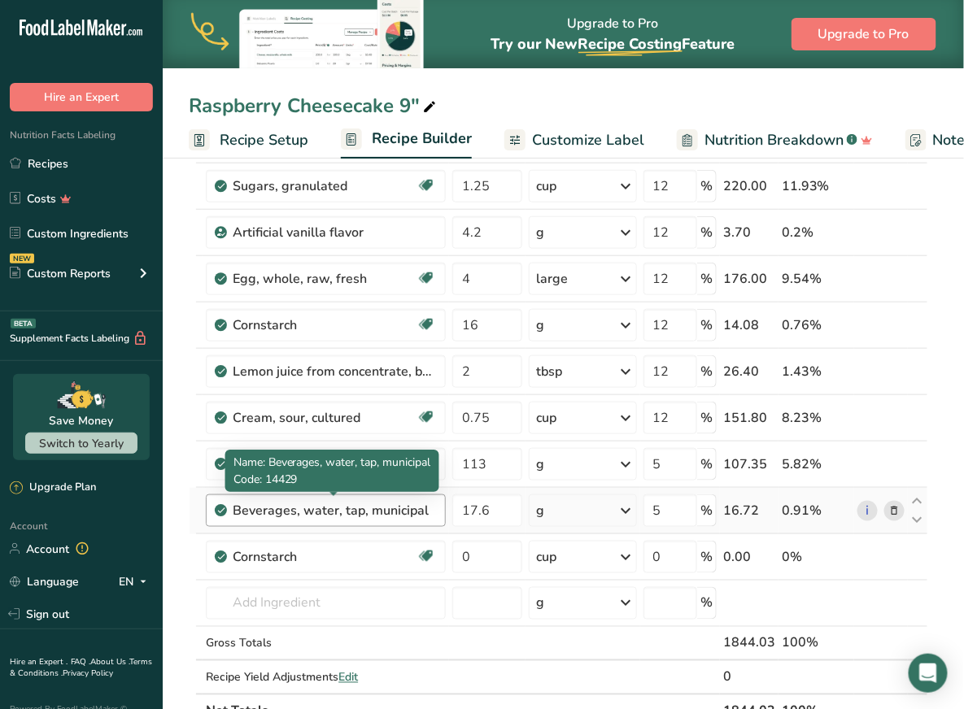
click at [393, 508] on div "Beverages, water, tap, municipal" at bounding box center [334, 511] width 203 height 20
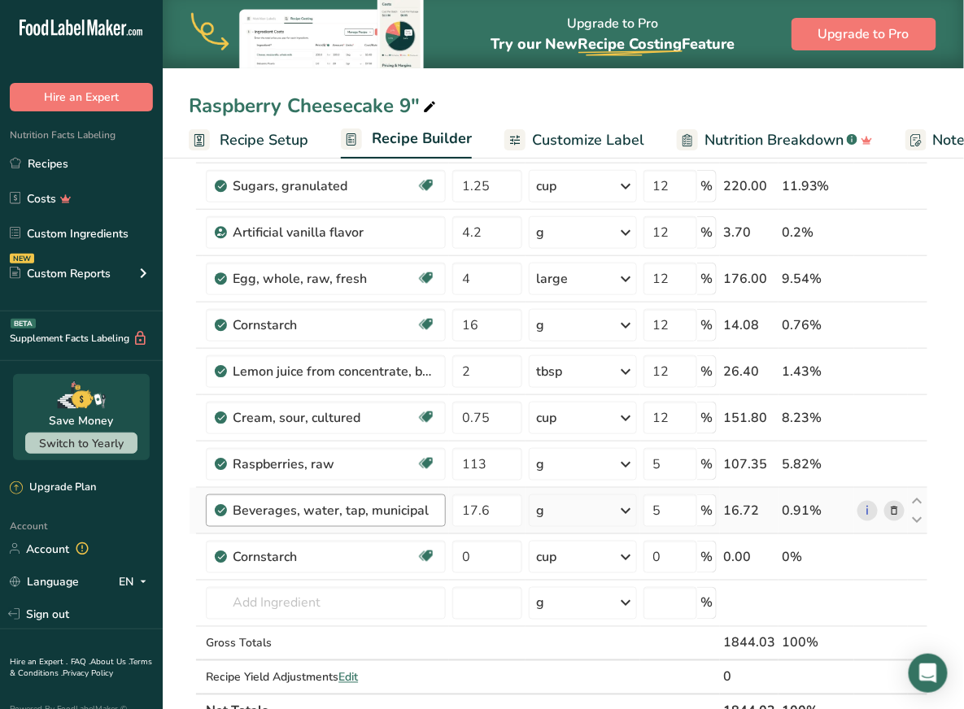
click at [393, 508] on div "Beverages, water, tap, municipal" at bounding box center [334, 511] width 203 height 20
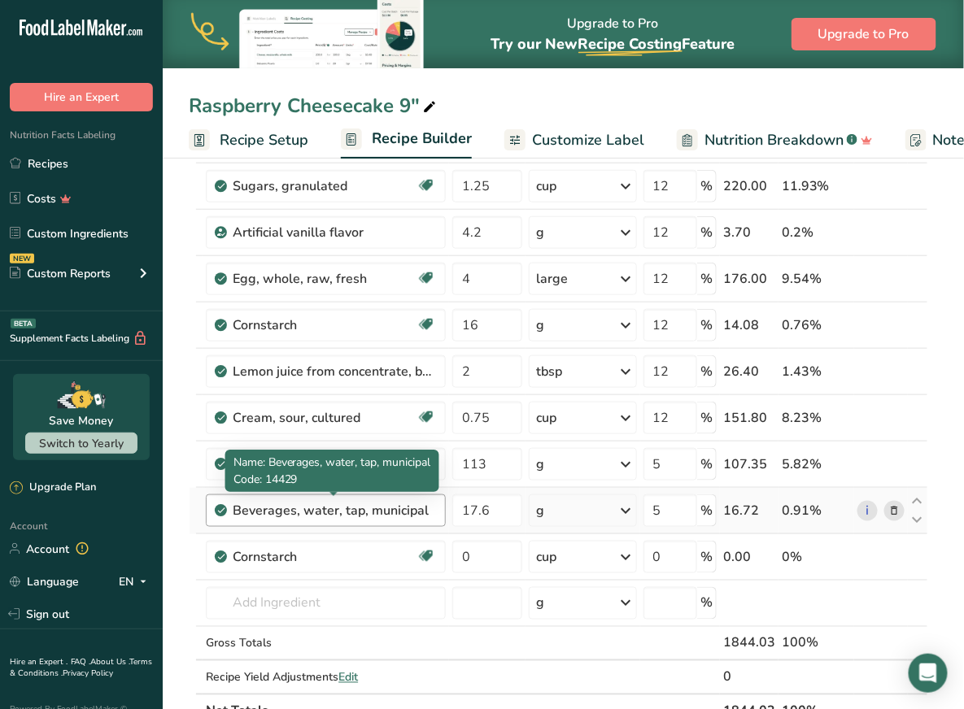
click at [393, 508] on div "Beverages, water, tap, municipal" at bounding box center [334, 511] width 203 height 20
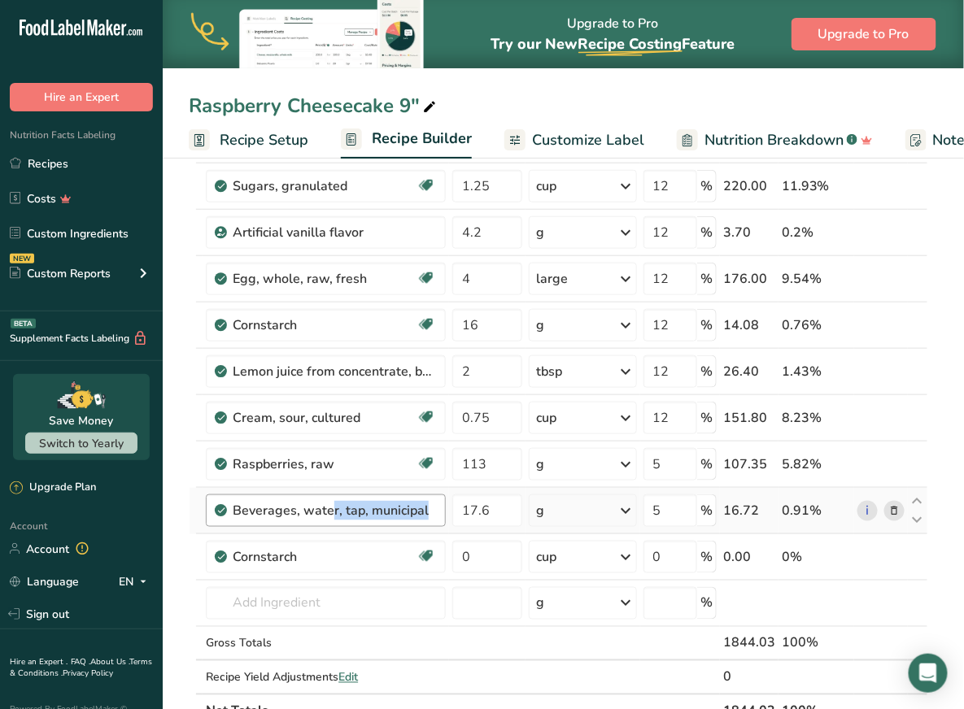
click at [393, 508] on div "Beverages, water, tap, municipal" at bounding box center [334, 511] width 203 height 20
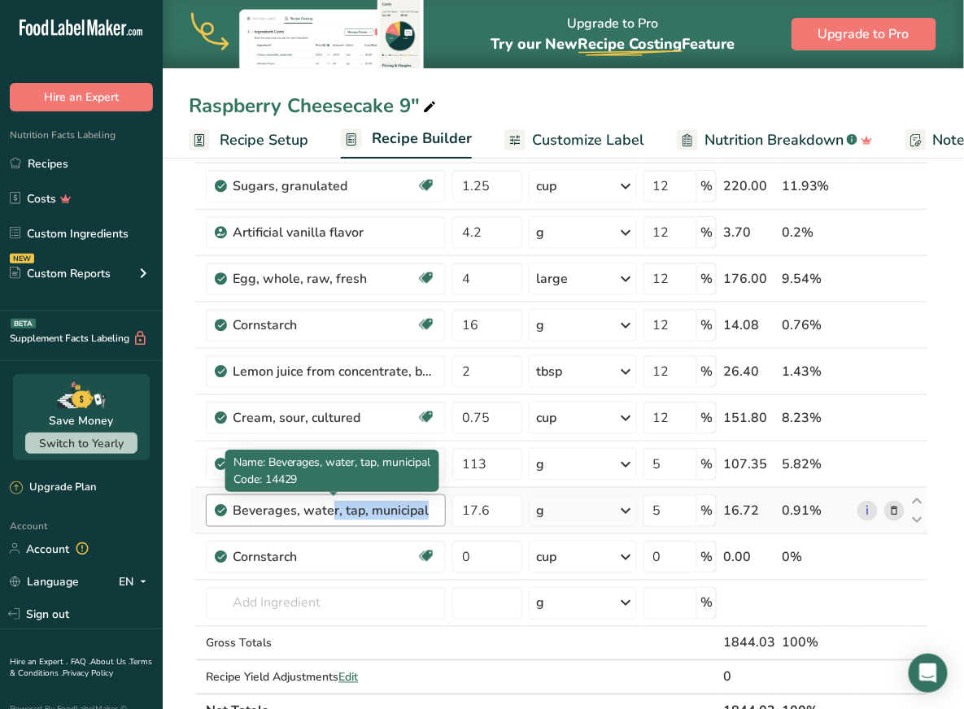
click at [362, 513] on div "Beverages, water, tap, municipal" at bounding box center [334, 511] width 203 height 20
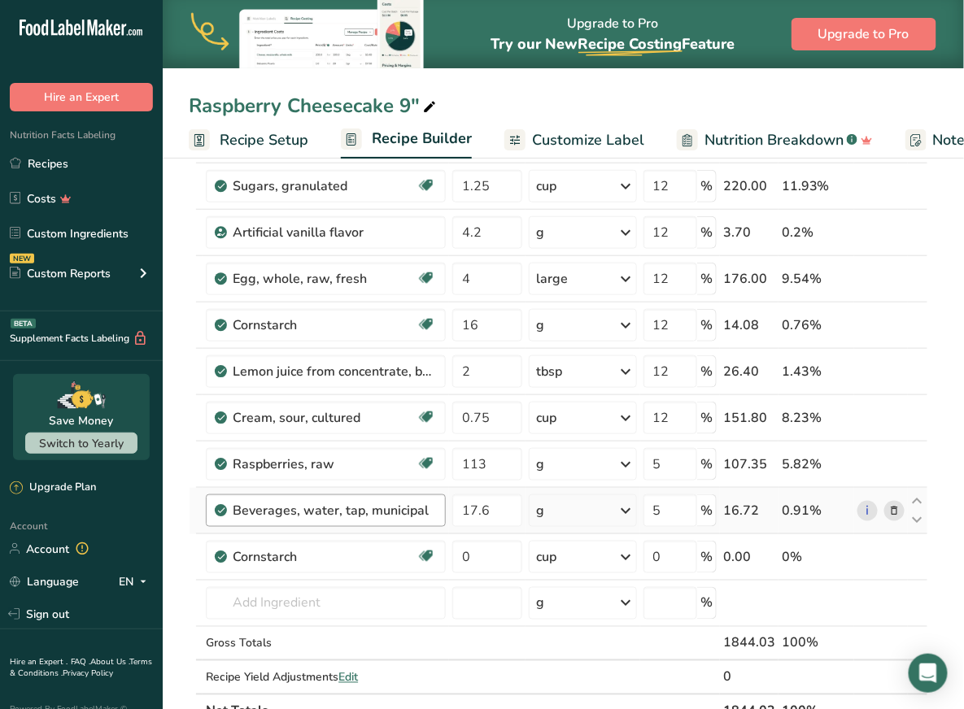
click at [362, 513] on div "Beverages, water, tap, municipal" at bounding box center [334, 511] width 203 height 20
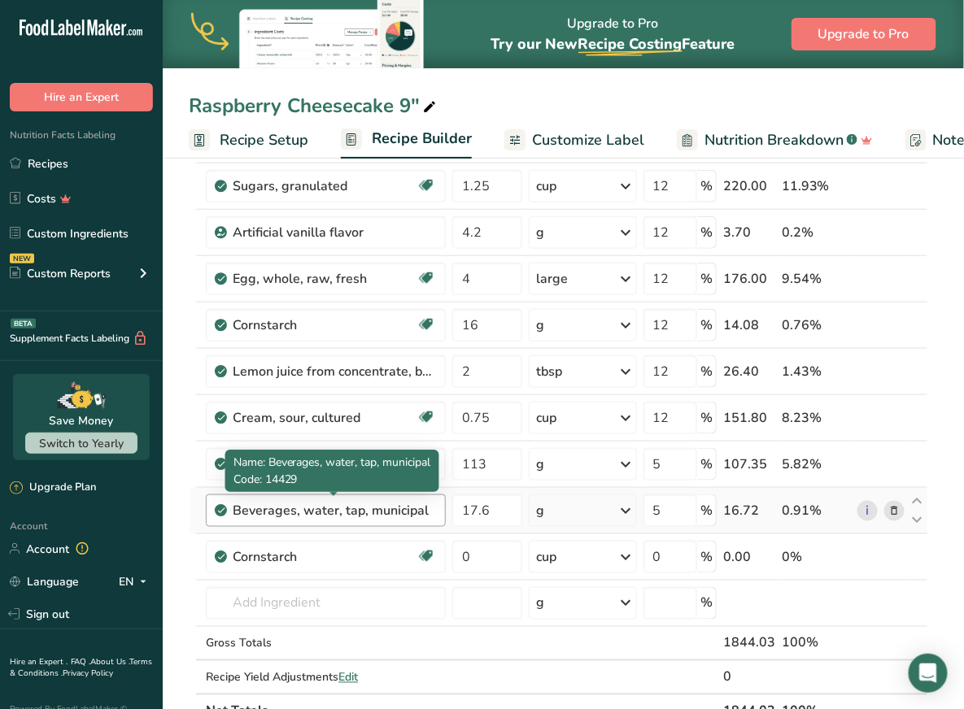
click at [362, 513] on div "Beverages, water, tap, municipal" at bounding box center [334, 511] width 203 height 20
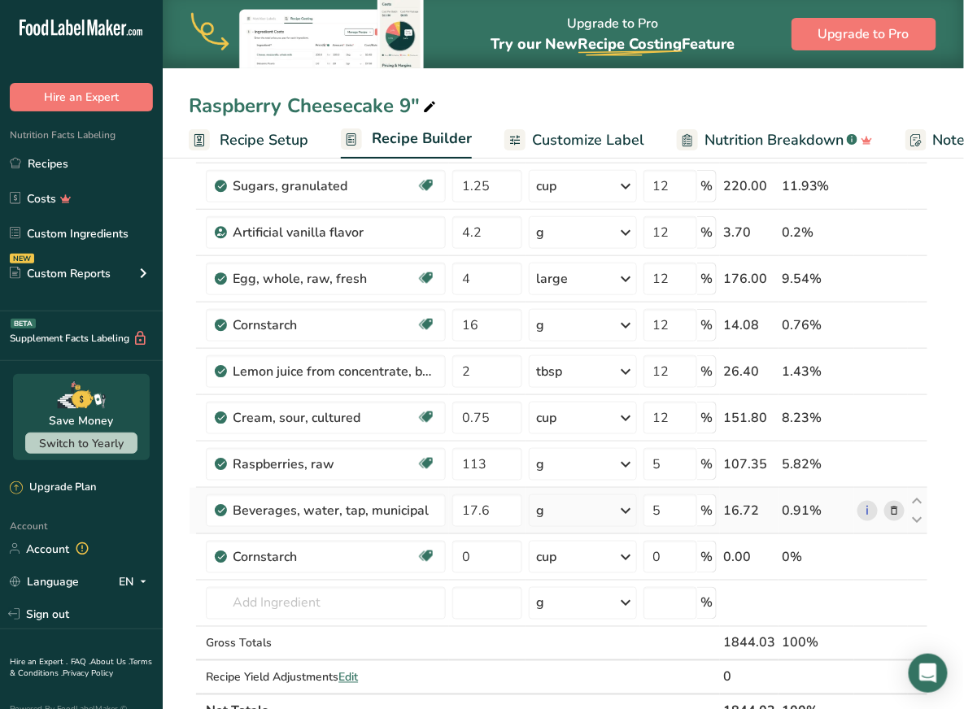
click at [897, 506] on icon at bounding box center [893, 511] width 11 height 17
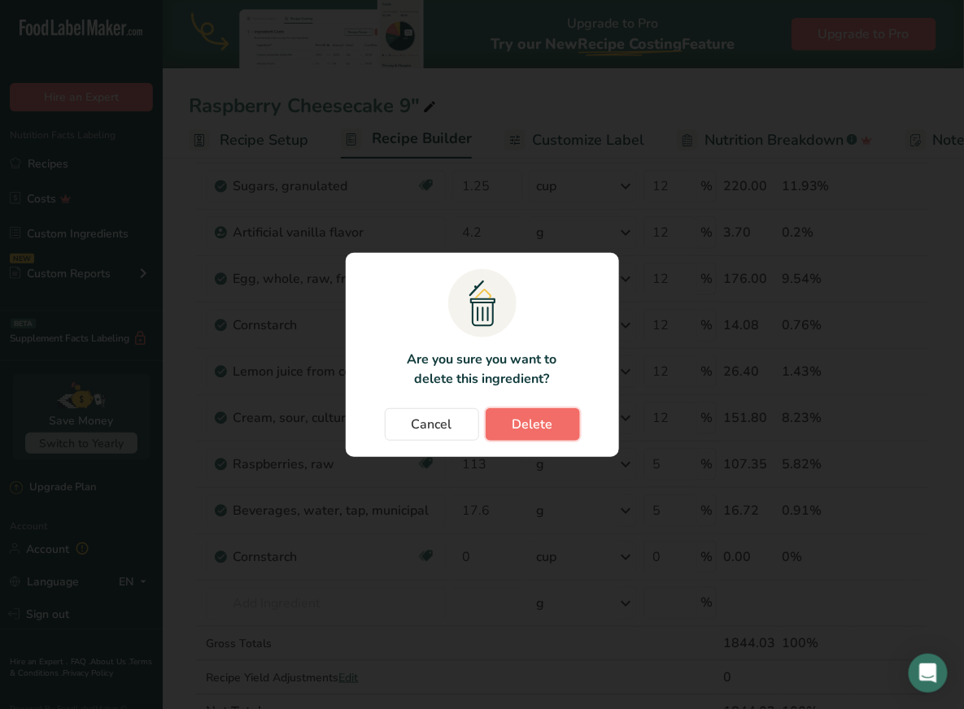
click at [569, 427] on button "Delete" at bounding box center [533, 424] width 94 height 33
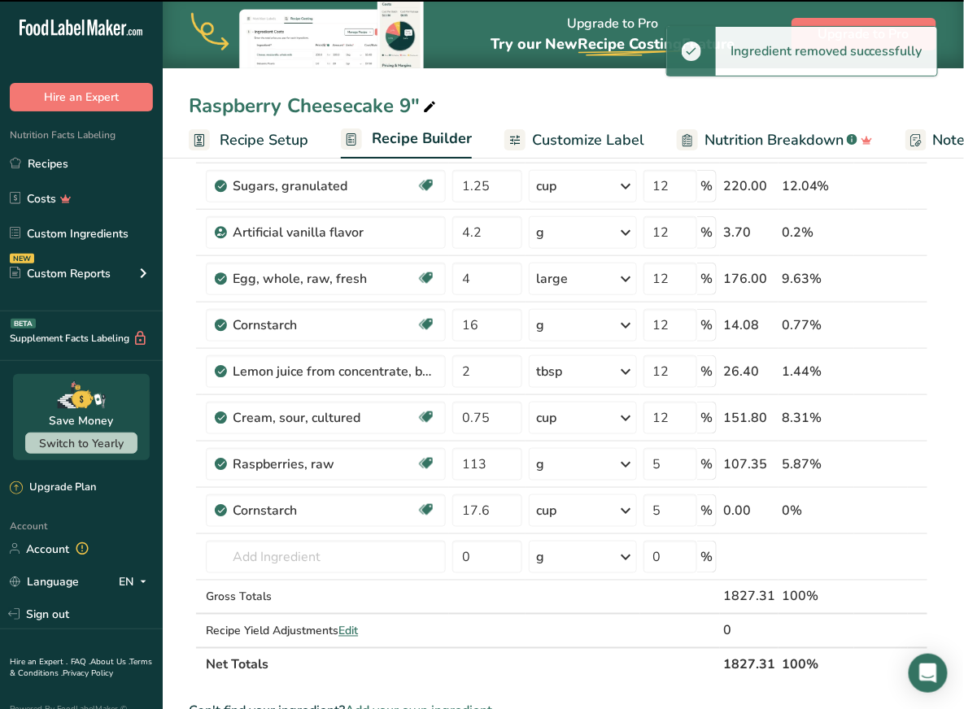
type input "0"
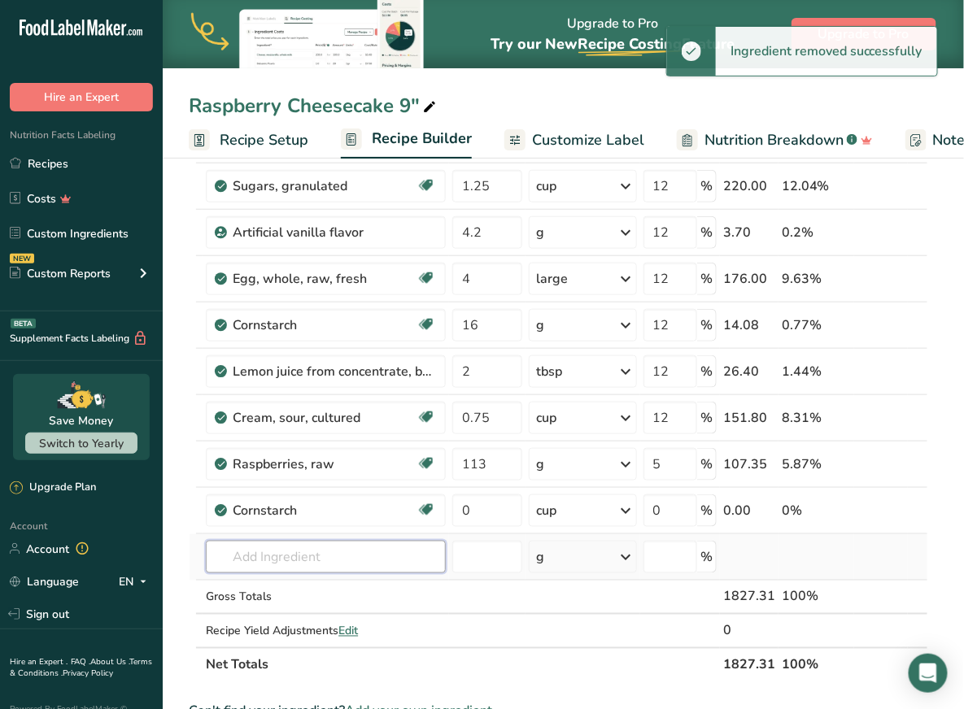
click at [305, 552] on input "text" at bounding box center [326, 557] width 240 height 33
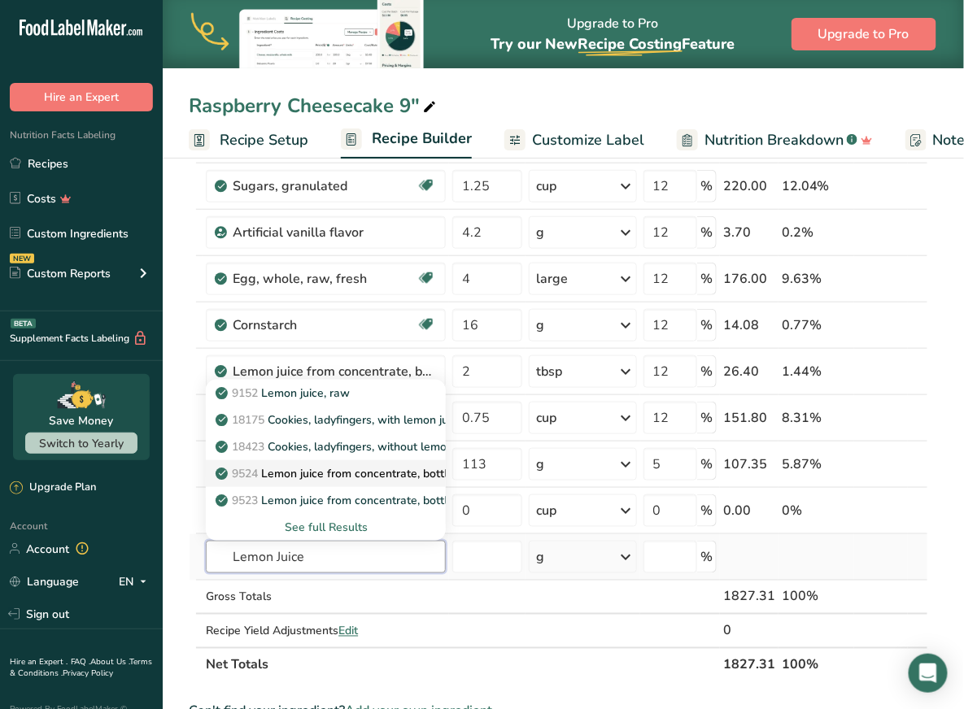
type input "Lemon Juice"
click at [340, 466] on p "9524 Lemon juice from concentrate, bottled, REAL LEMON" at bounding box center [378, 473] width 319 height 17
type input "Lemon juice from concentrate, bottled, REAL LEMON"
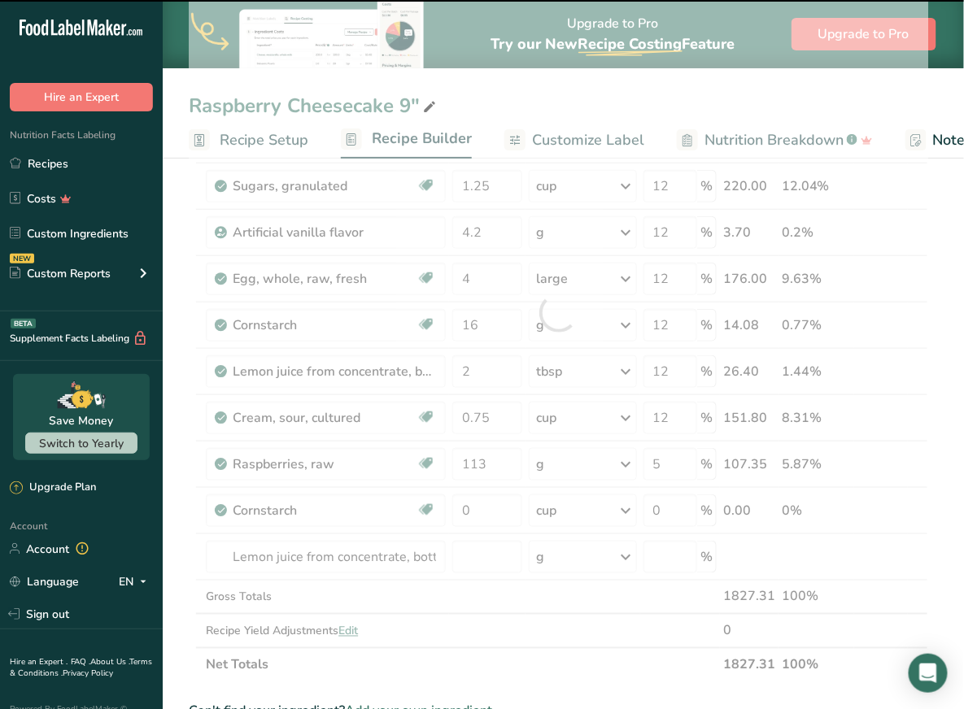
type input "0"
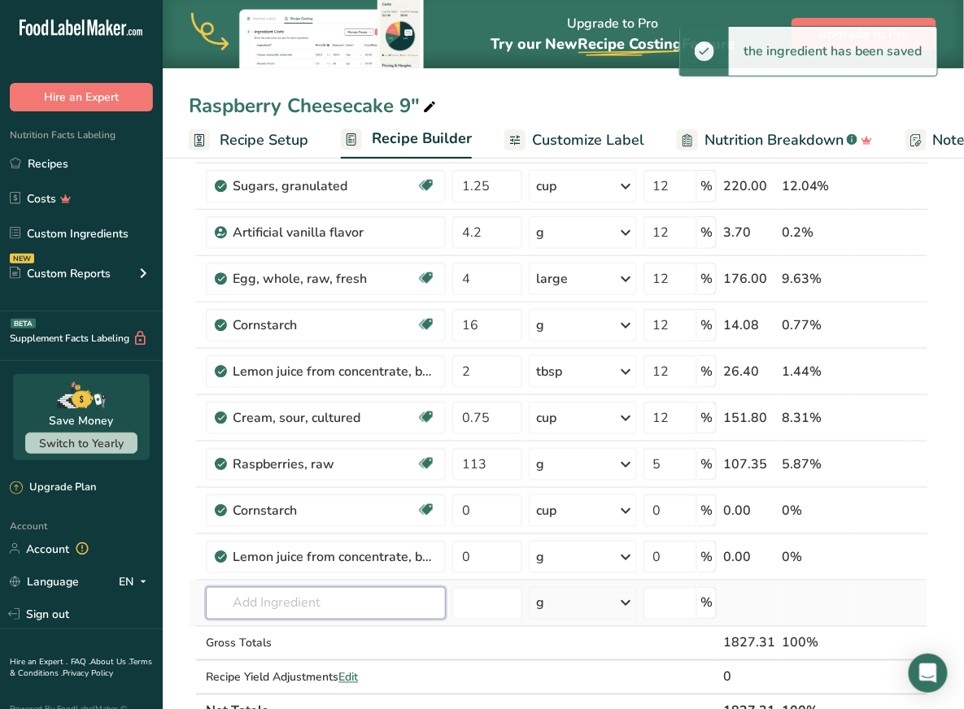
click at [311, 589] on input "text" at bounding box center [326, 603] width 240 height 33
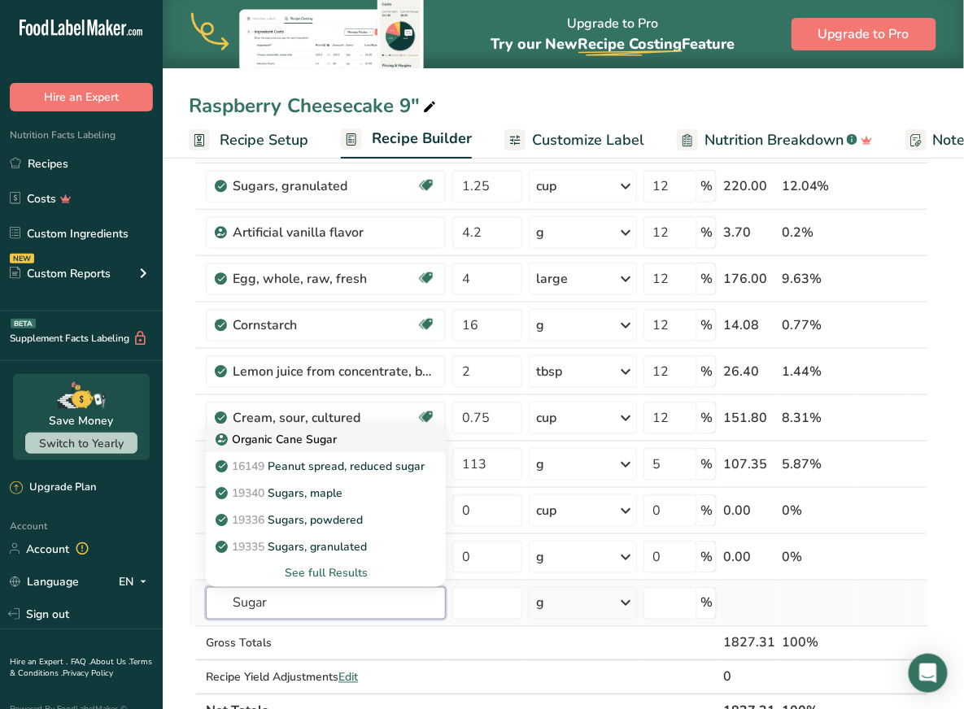
type input "Sugar"
click at [340, 431] on div "Organic Cane Sugar" at bounding box center [313, 439] width 188 height 17
type input "Organic Cane Sugar"
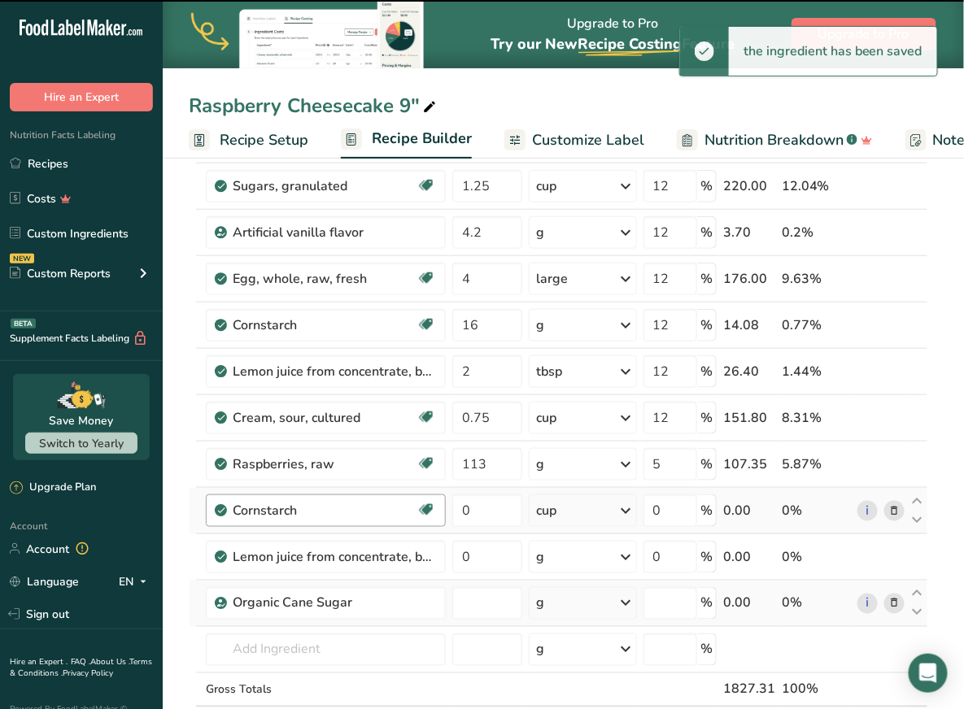
type input "0"
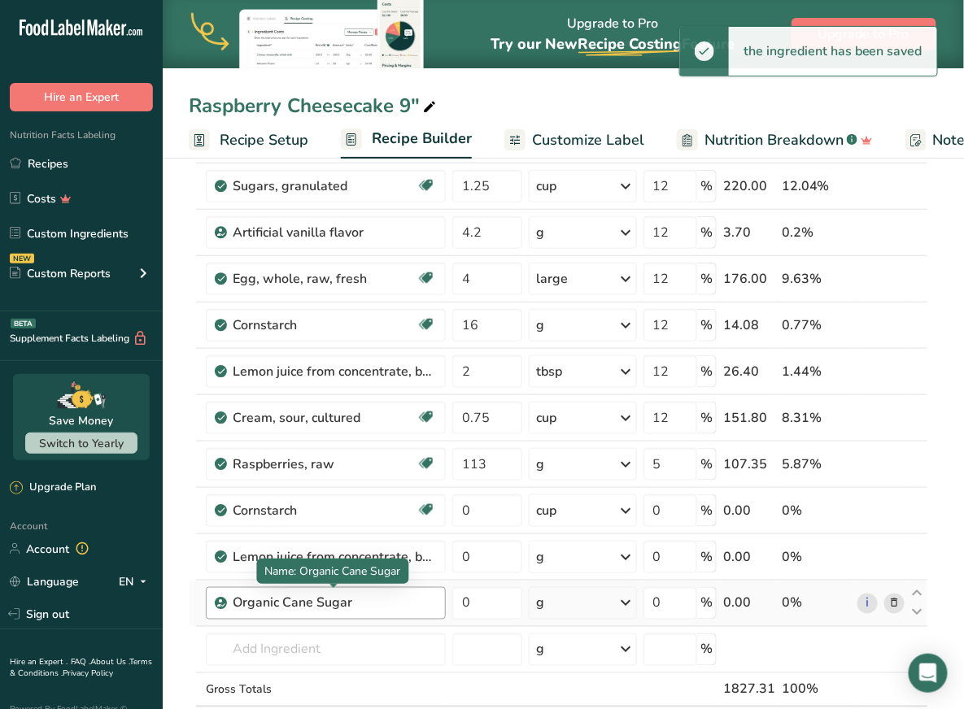
click at [307, 602] on div "Organic Cane Sugar" at bounding box center [334, 604] width 203 height 20
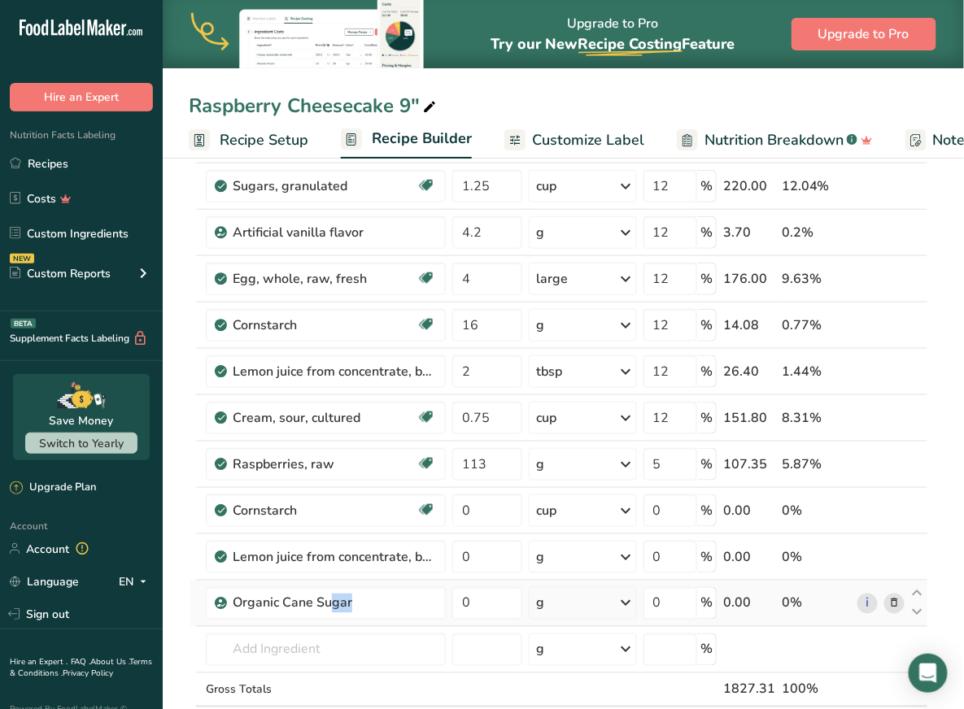
click at [895, 600] on icon at bounding box center [893, 603] width 11 height 17
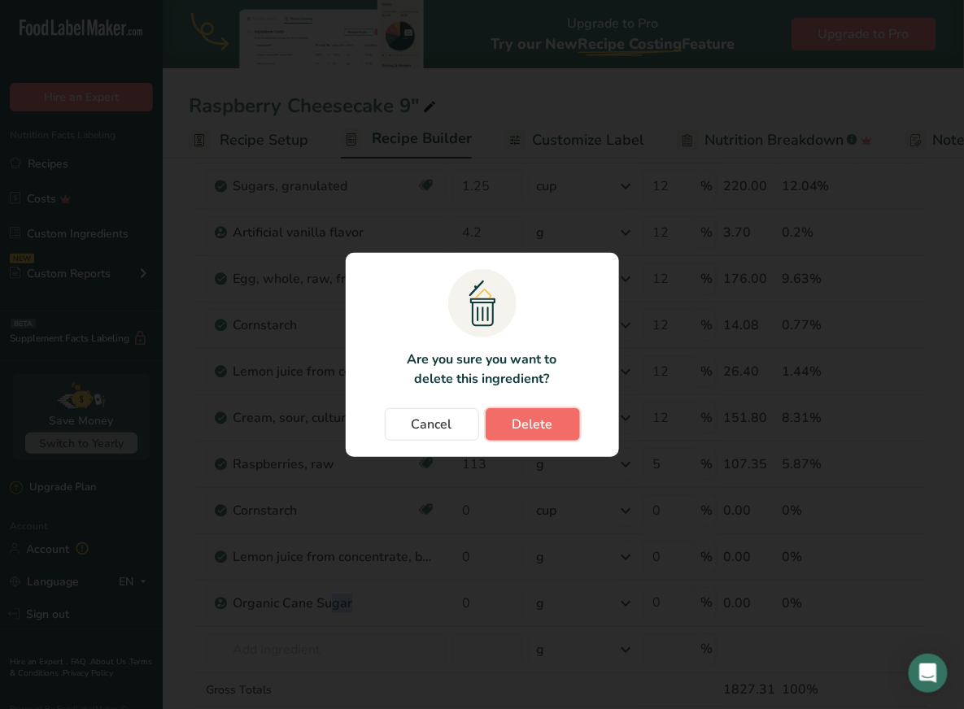
click at [524, 428] on span "Delete" at bounding box center [533, 425] width 41 height 20
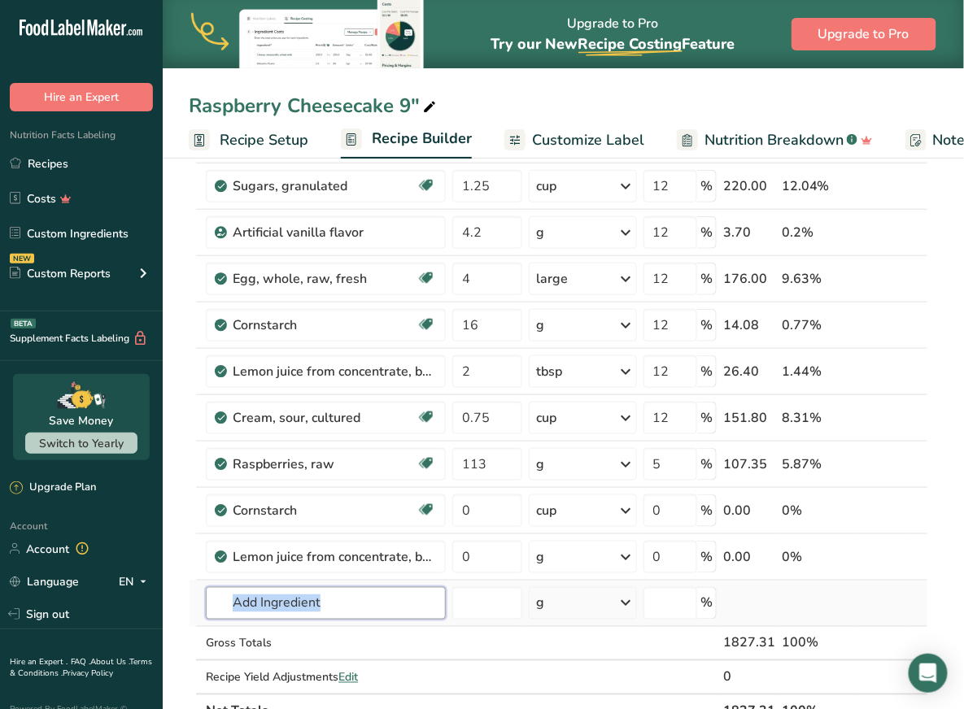
click at [298, 598] on input "text" at bounding box center [326, 603] width 240 height 33
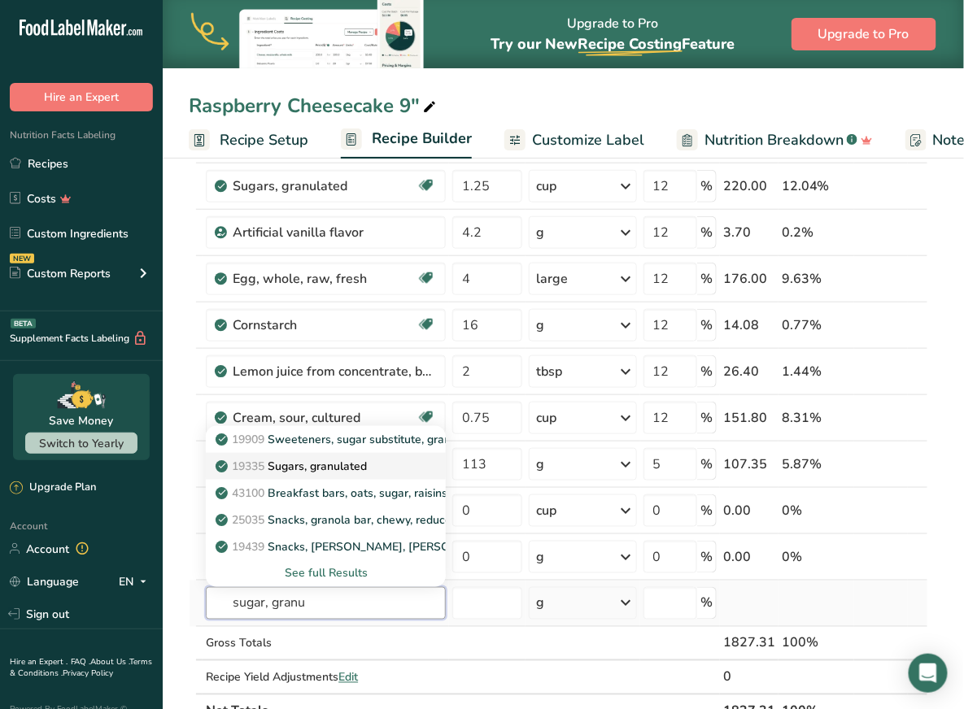
type input "sugar, granu"
click at [355, 458] on p "19335 Sugars, granulated" at bounding box center [293, 466] width 148 height 17
type input "Sugars, granulated"
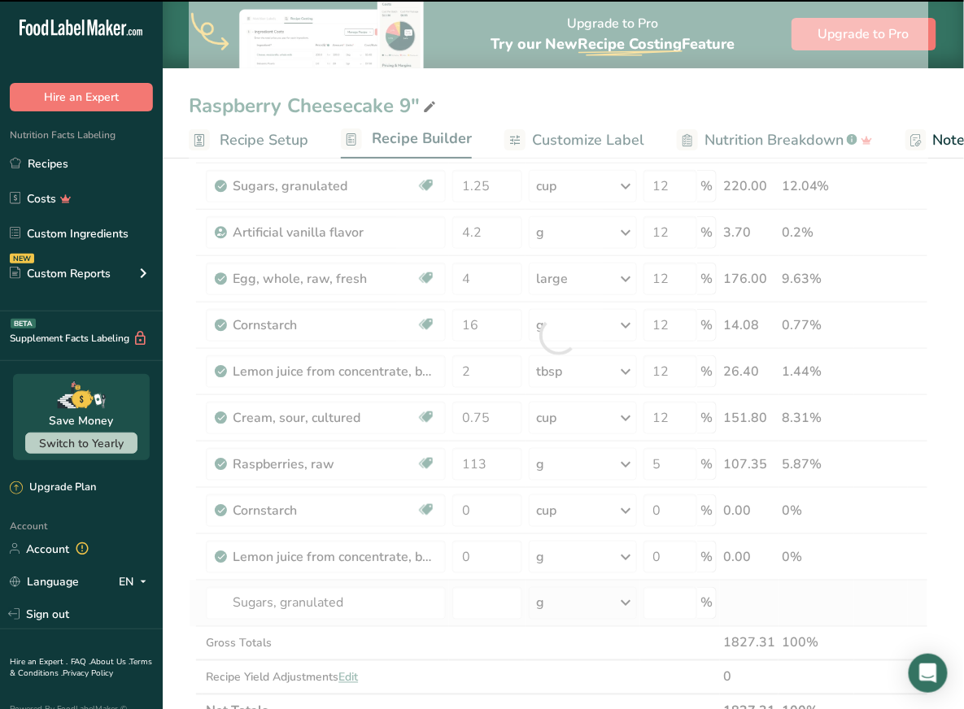
type input "0"
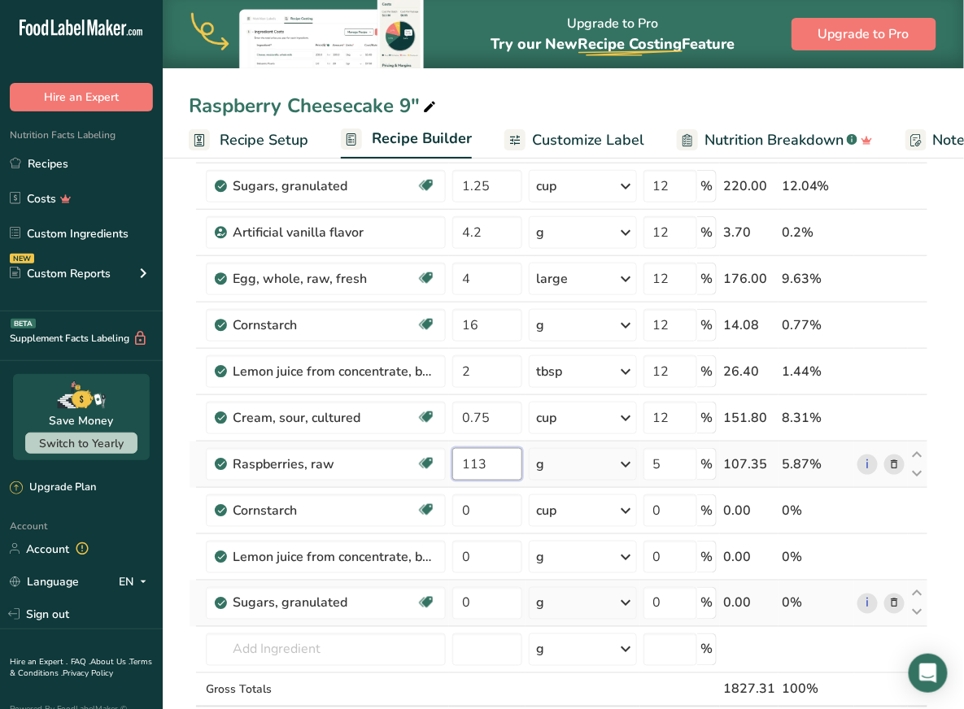
click at [487, 465] on input "113" at bounding box center [487, 464] width 70 height 33
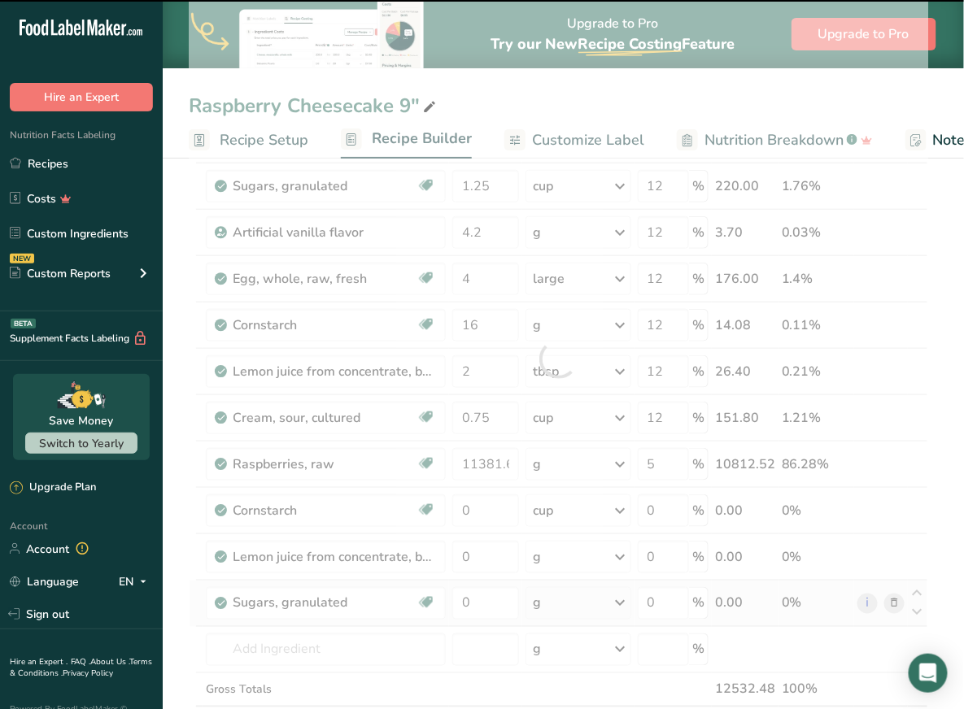
click at [484, 448] on div at bounding box center [558, 359] width 739 height 832
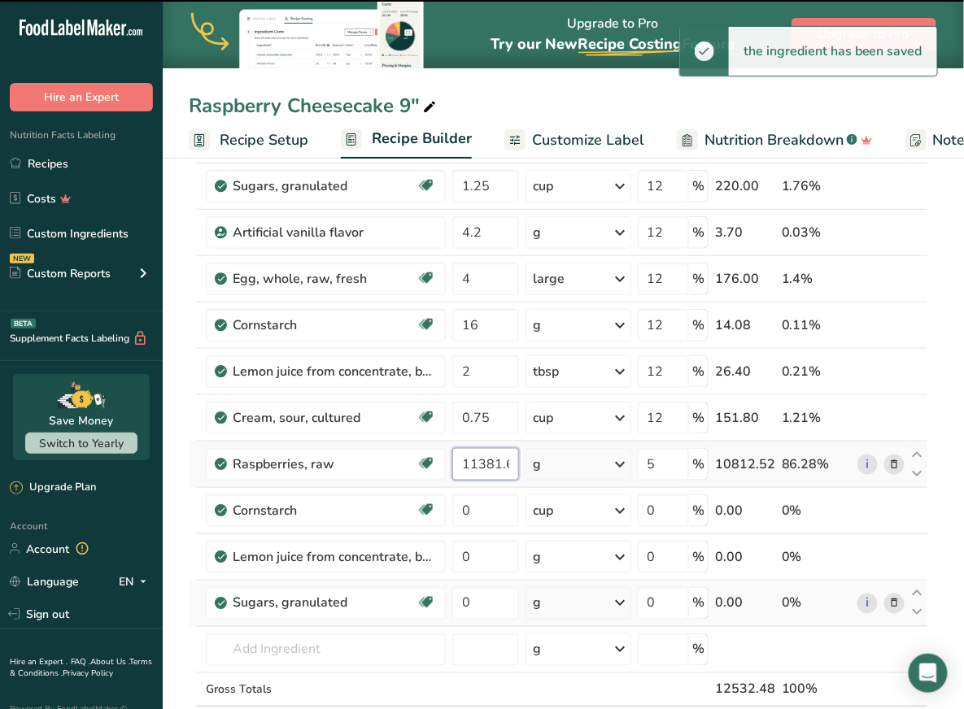
click at [485, 458] on input "11381.6" at bounding box center [485, 464] width 67 height 33
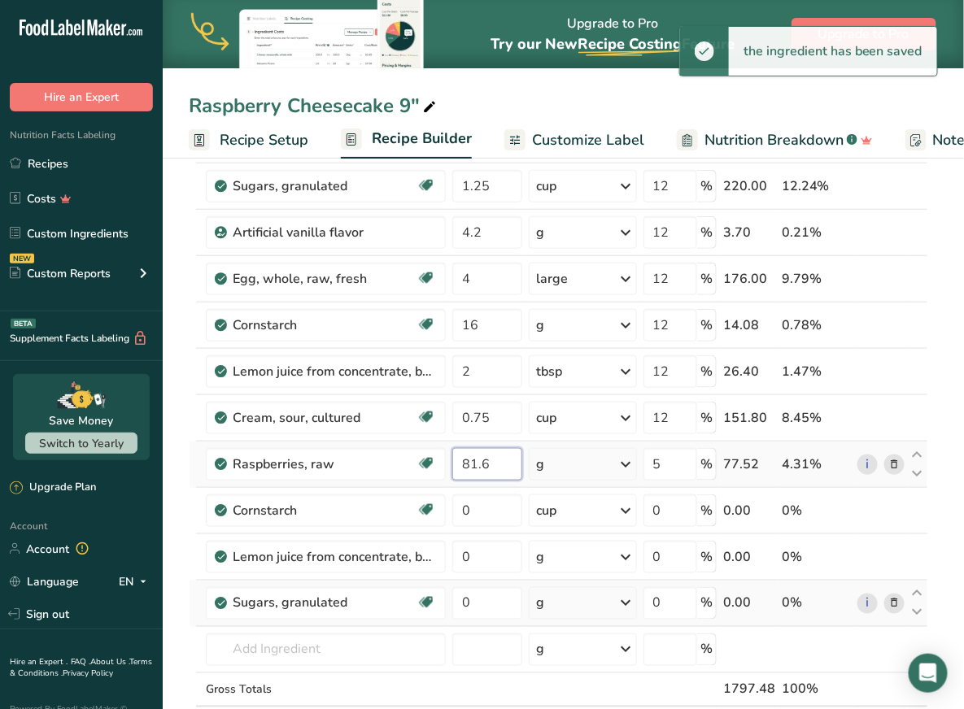
type input "81.6"
click at [675, 456] on input "5" at bounding box center [670, 464] width 54 height 33
type input "0"
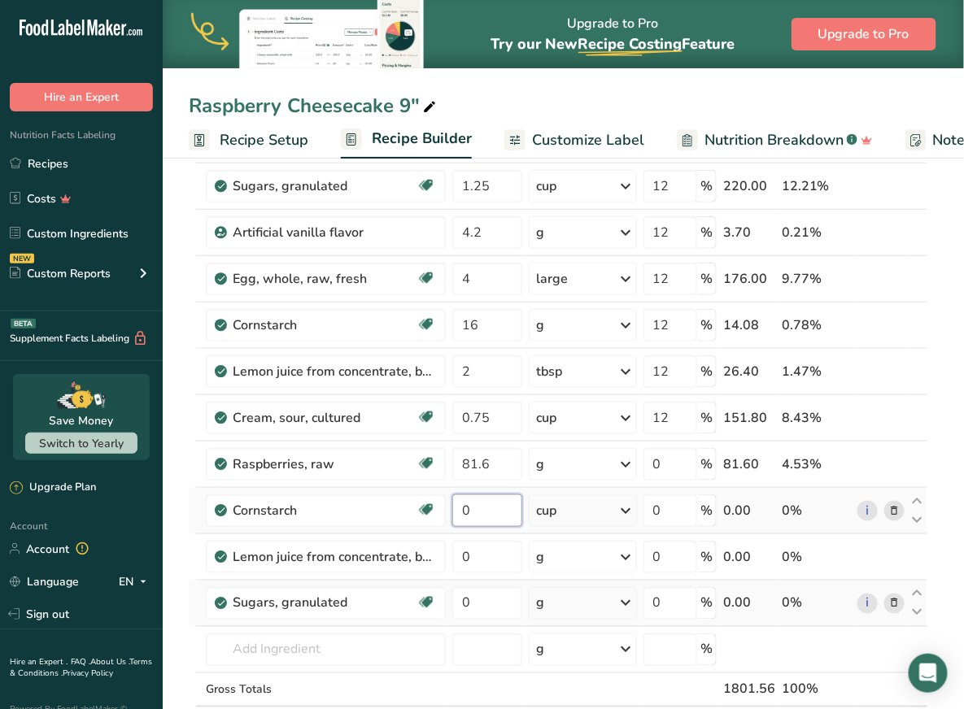
click at [474, 501] on input "0" at bounding box center [487, 511] width 70 height 33
type input "0.8"
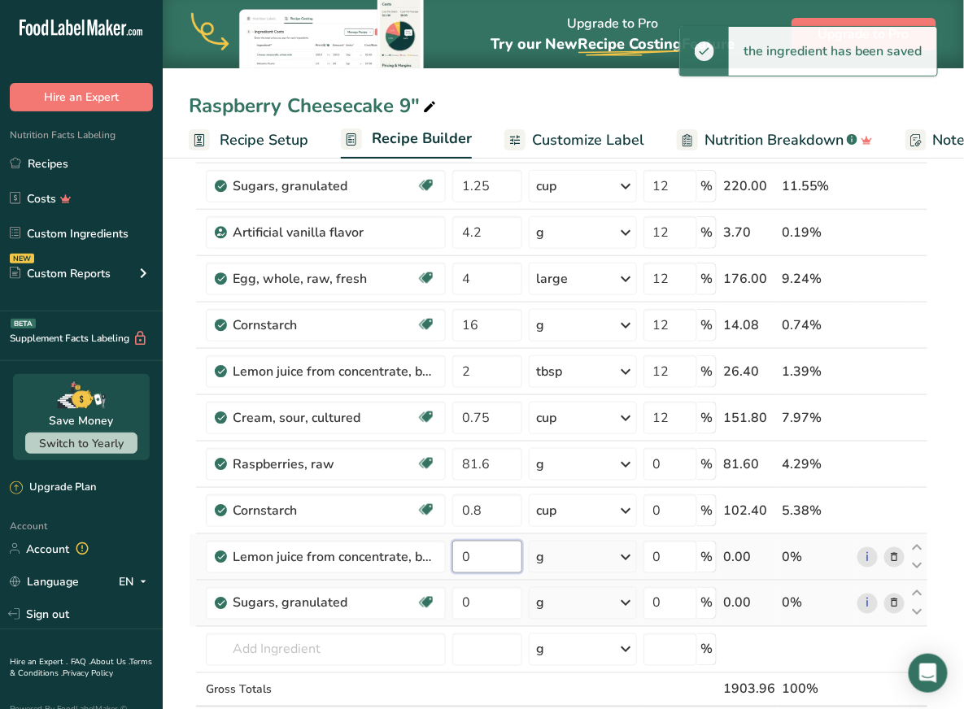
click at [482, 554] on input "0" at bounding box center [487, 557] width 70 height 33
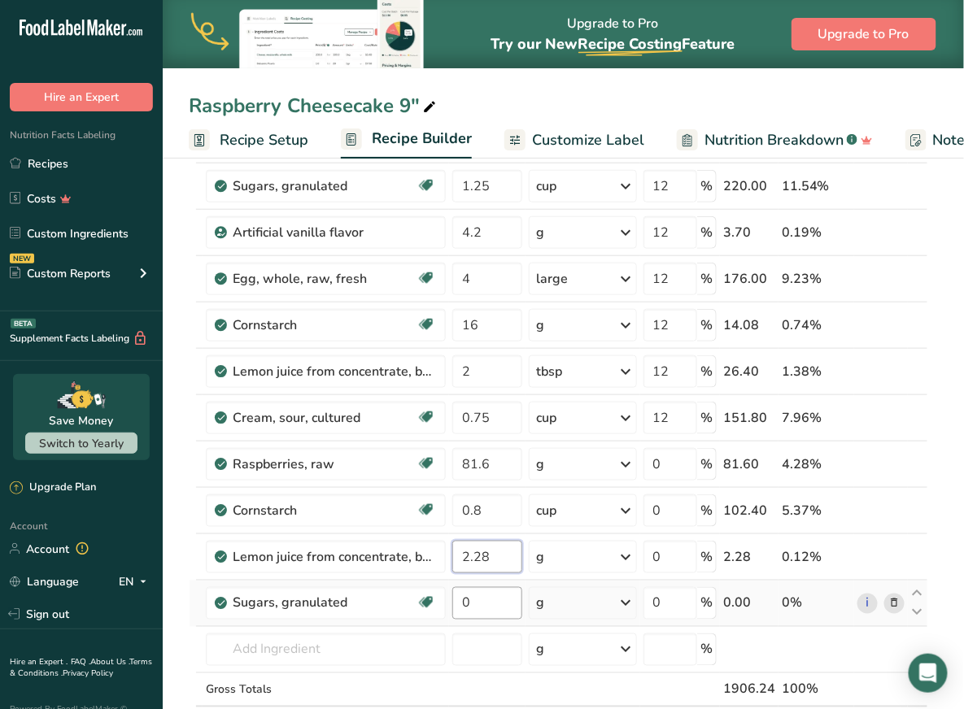
type input "2.28"
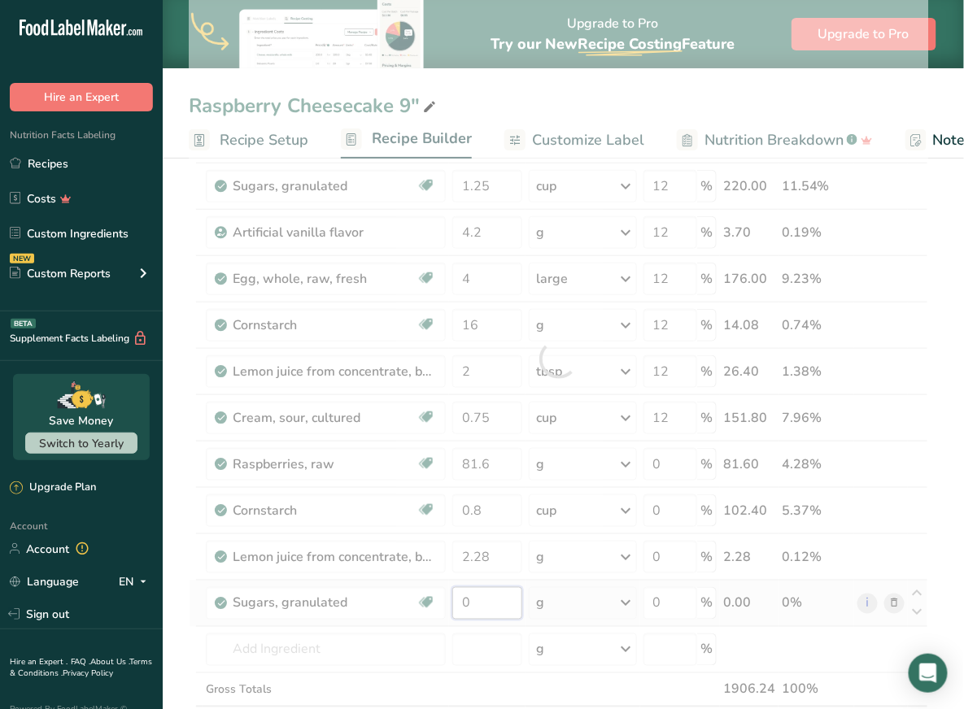
click at [508, 594] on div "Ingredient * Amount * Unit * Waste * .a-a{fill:#347362;}.b-a{fill:#fff;} Grams …" at bounding box center [558, 359] width 739 height 832
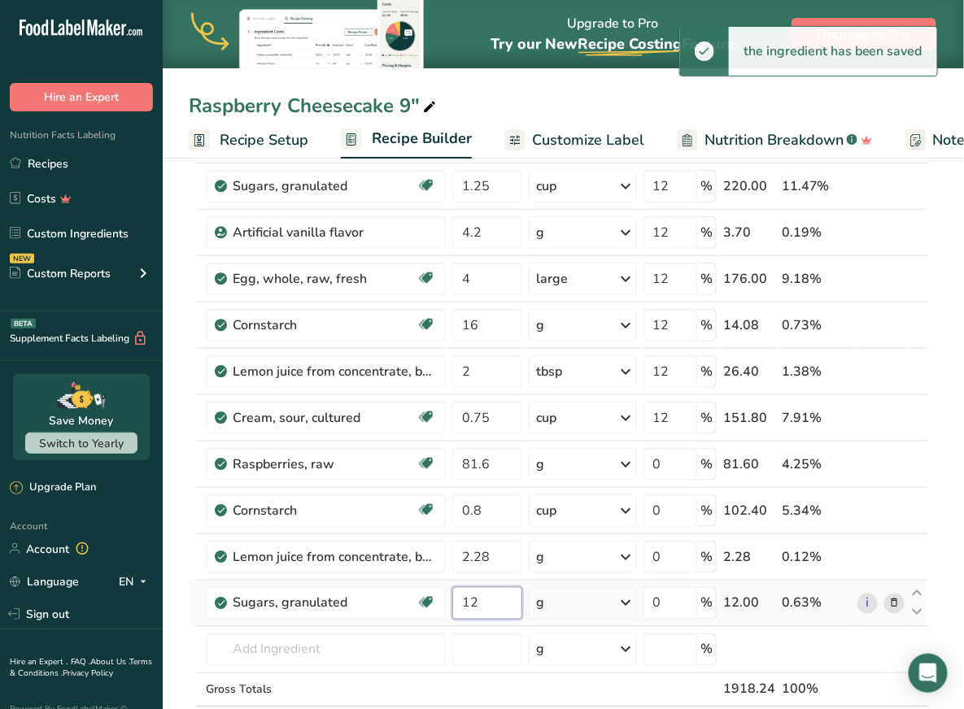
type input "12"
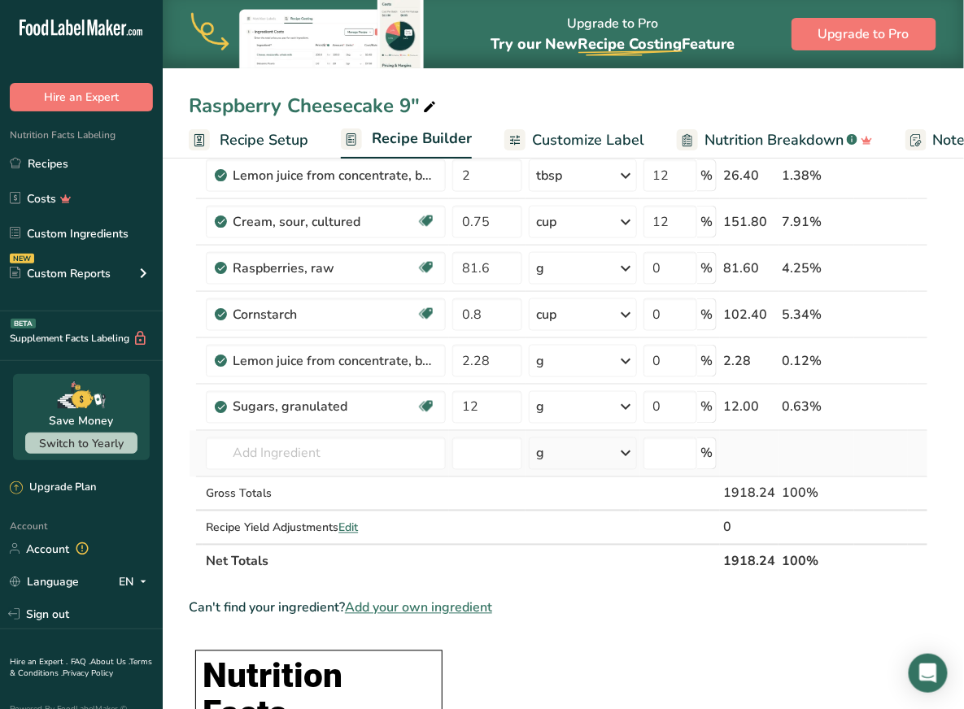
scroll to position [501, 0]
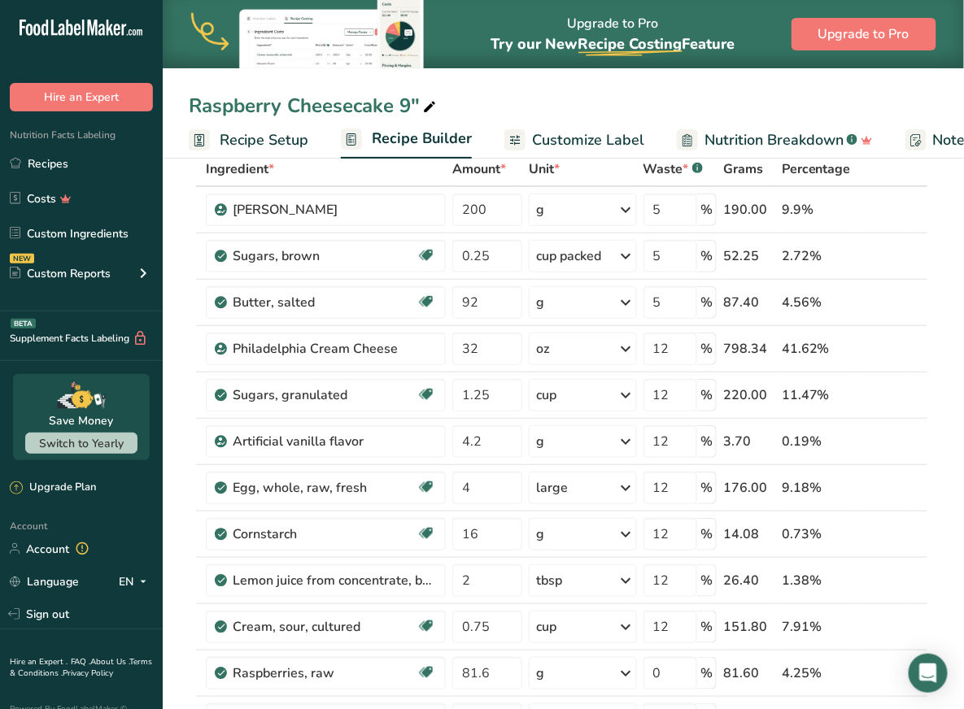
scroll to position [86, 0]
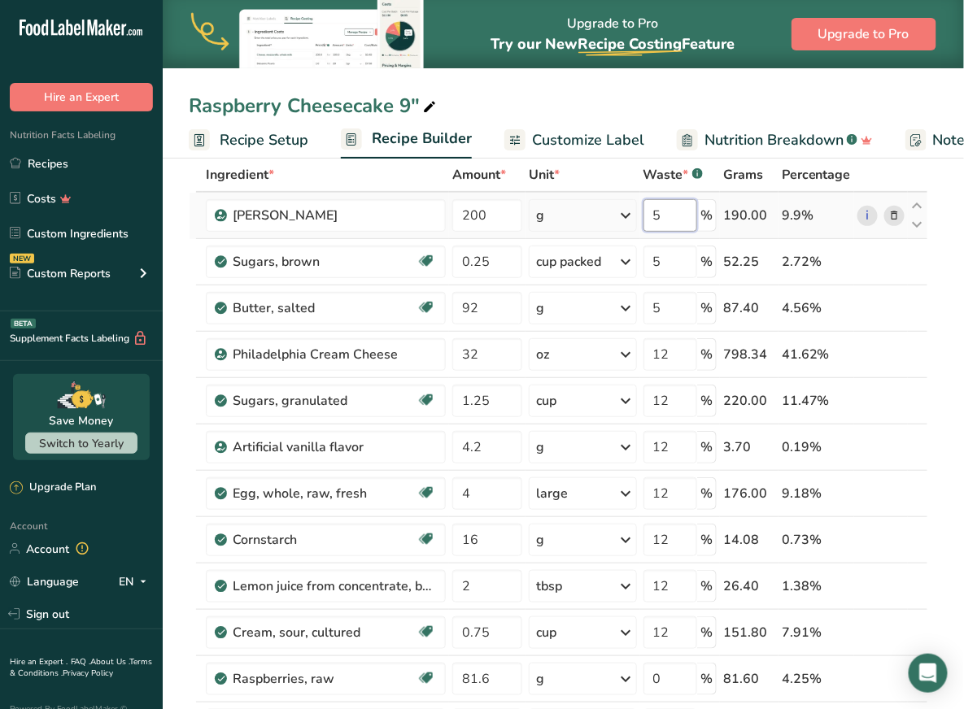
click at [669, 212] on input "5" at bounding box center [670, 215] width 54 height 33
type input "6"
click at [675, 254] on div "Ingredient * Amount * Unit * Waste * .a-a{fill:#347362;}.b-a{fill:#fff;} Grams …" at bounding box center [558, 574] width 739 height 832
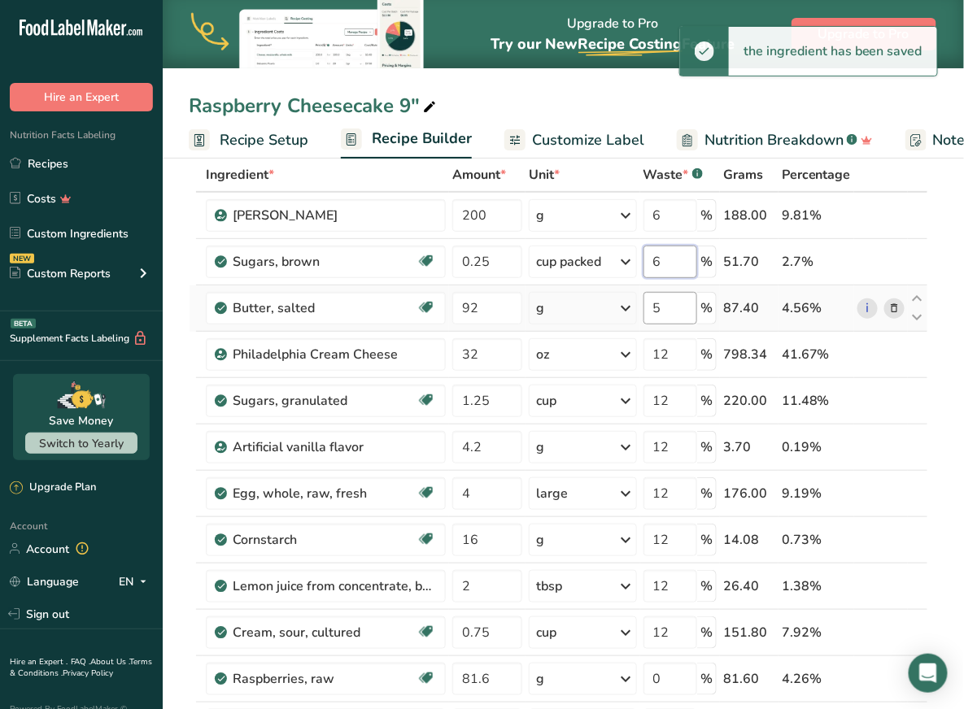
type input "6"
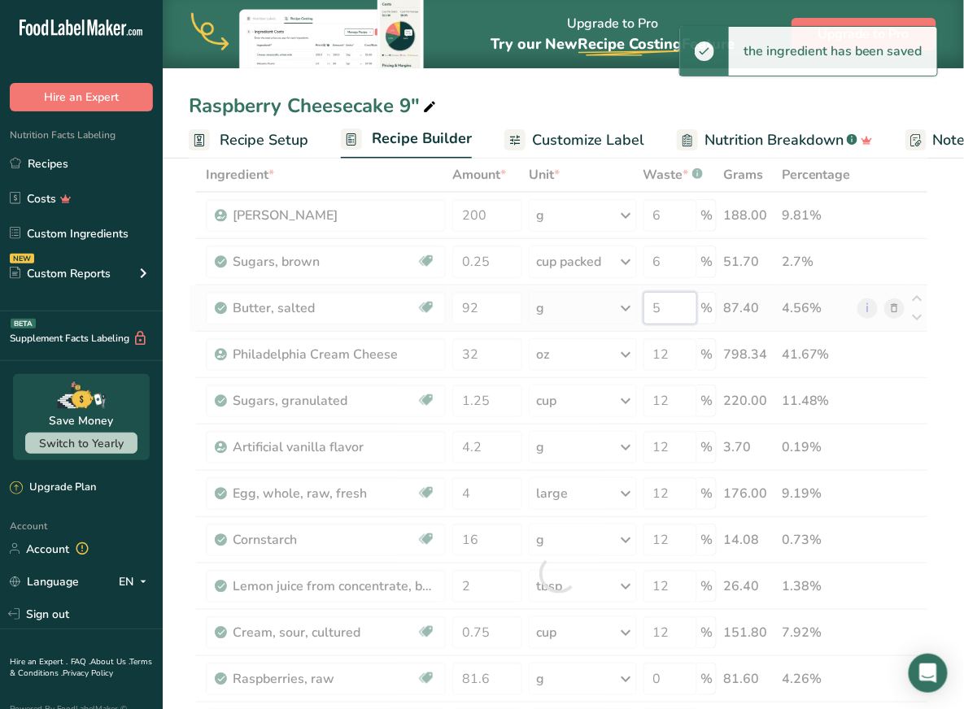
click at [668, 306] on div "Ingredient * Amount * Unit * Waste * .a-a{fill:#347362;}.b-a{fill:#fff;} Grams …" at bounding box center [558, 574] width 739 height 832
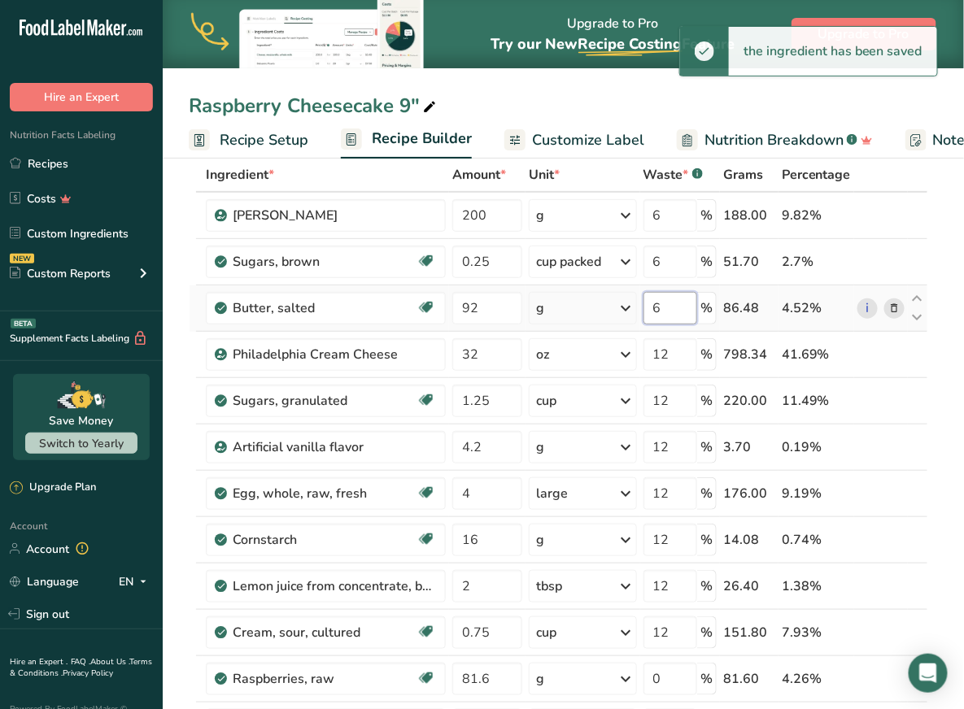
type input "6"
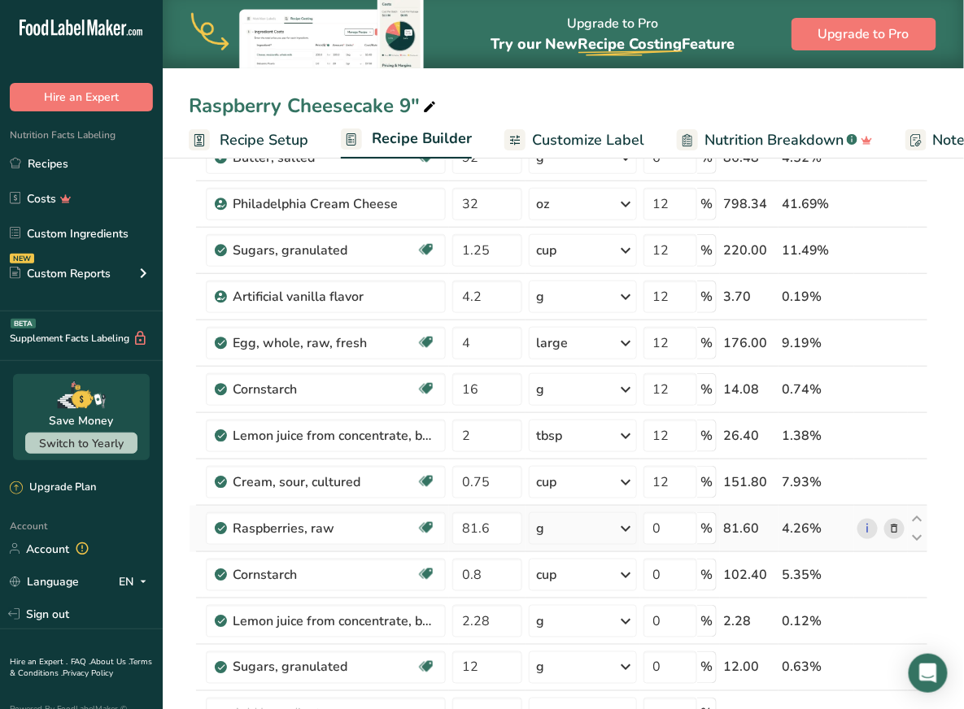
scroll to position [158, 0]
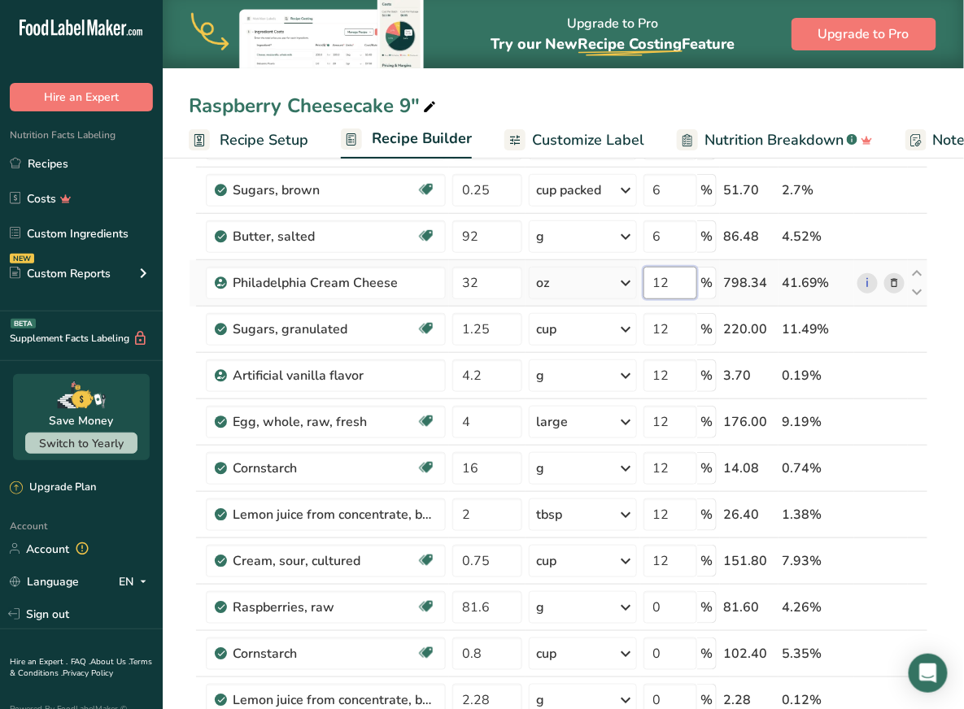
click at [674, 283] on input "12" at bounding box center [670, 283] width 54 height 33
type input "13"
click at [681, 332] on div "Ingredient * Amount * Unit * Waste * .a-a{fill:#347362;}.b-a{fill:#fff;} Grams …" at bounding box center [558, 502] width 739 height 832
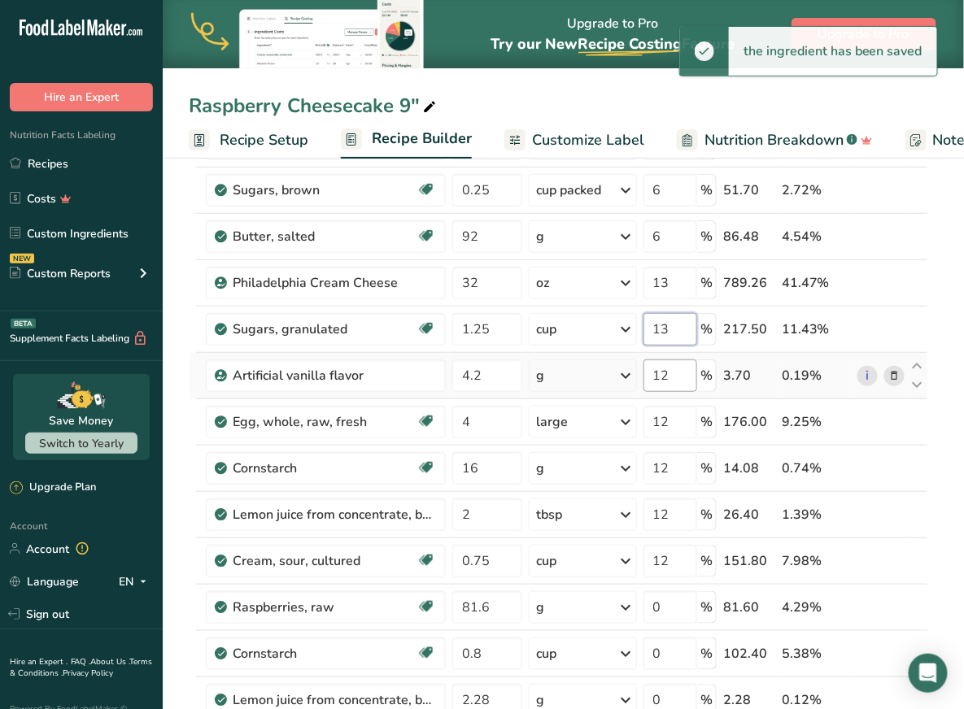
type input "13"
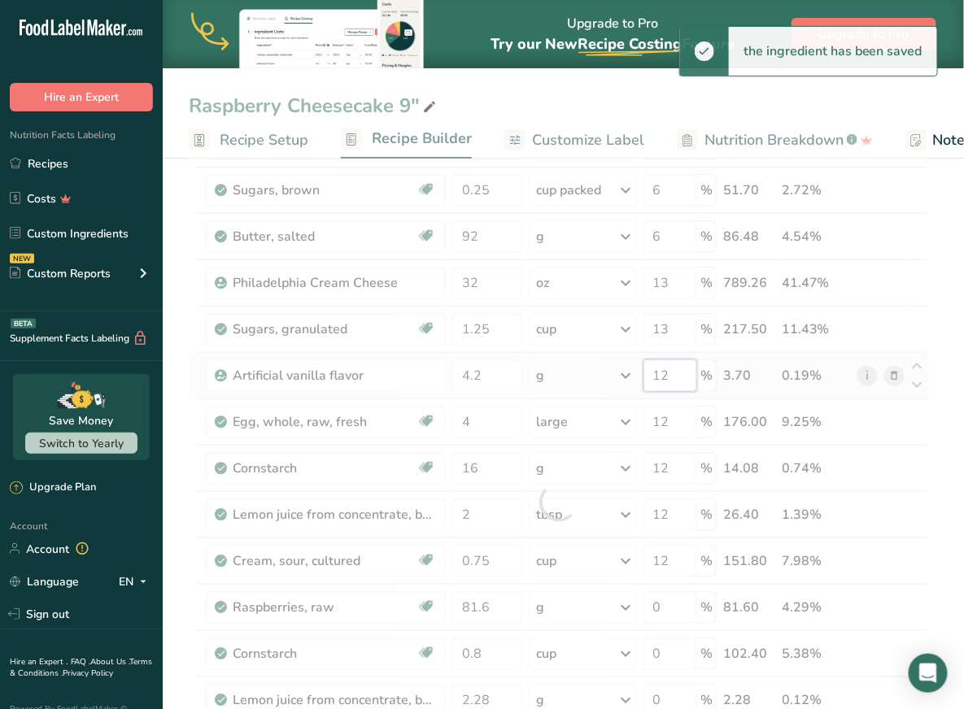
click at [685, 368] on div "Ingredient * Amount * Unit * Waste * .a-a{fill:#347362;}.b-a{fill:#fff;} Grams …" at bounding box center [558, 502] width 739 height 832
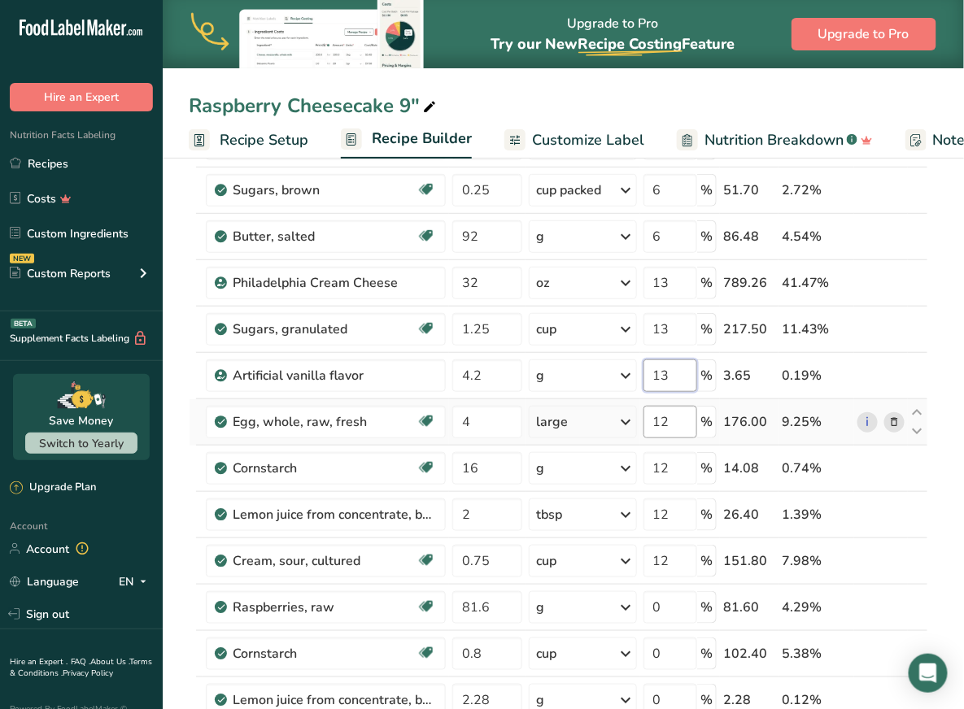
type input "13"
click at [679, 418] on div "Ingredient * Amount * Unit * Waste * .a-a{fill:#347362;}.b-a{fill:#fff;} Grams …" at bounding box center [558, 502] width 739 height 832
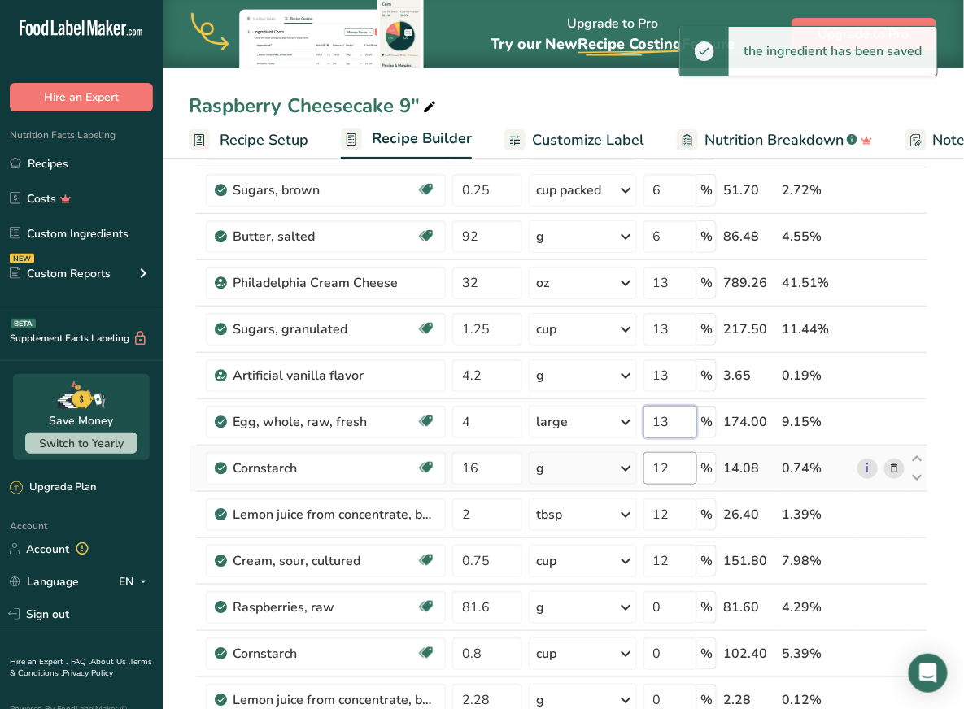
type input "13"
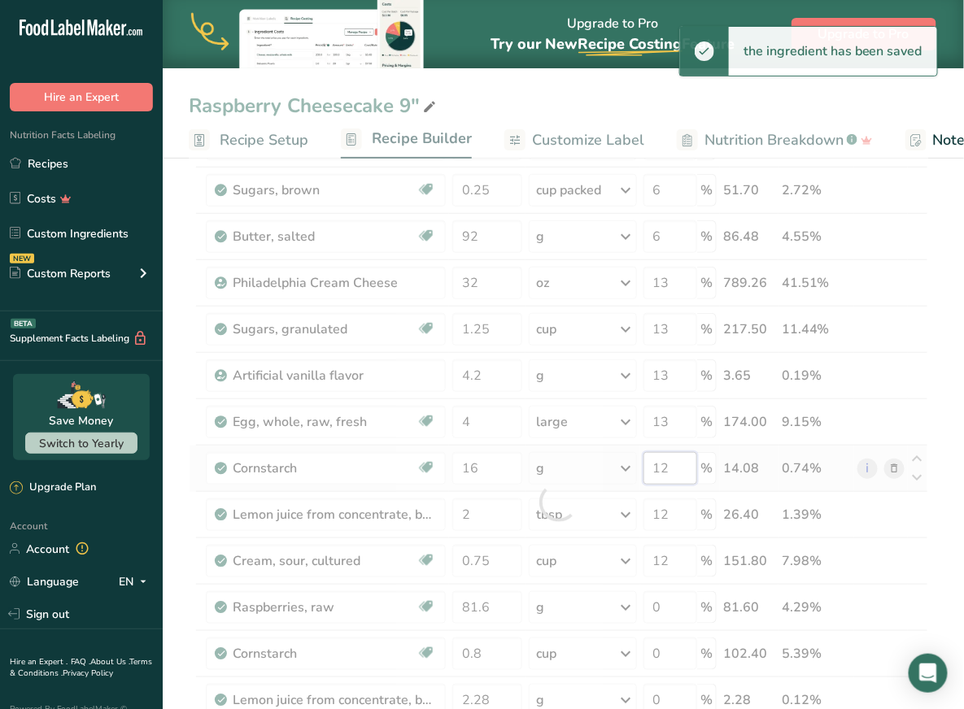
click at [689, 453] on div "Ingredient * Amount * Unit * Waste * .a-a{fill:#347362;}.b-a{fill:#fff;} Grams …" at bounding box center [558, 502] width 739 height 832
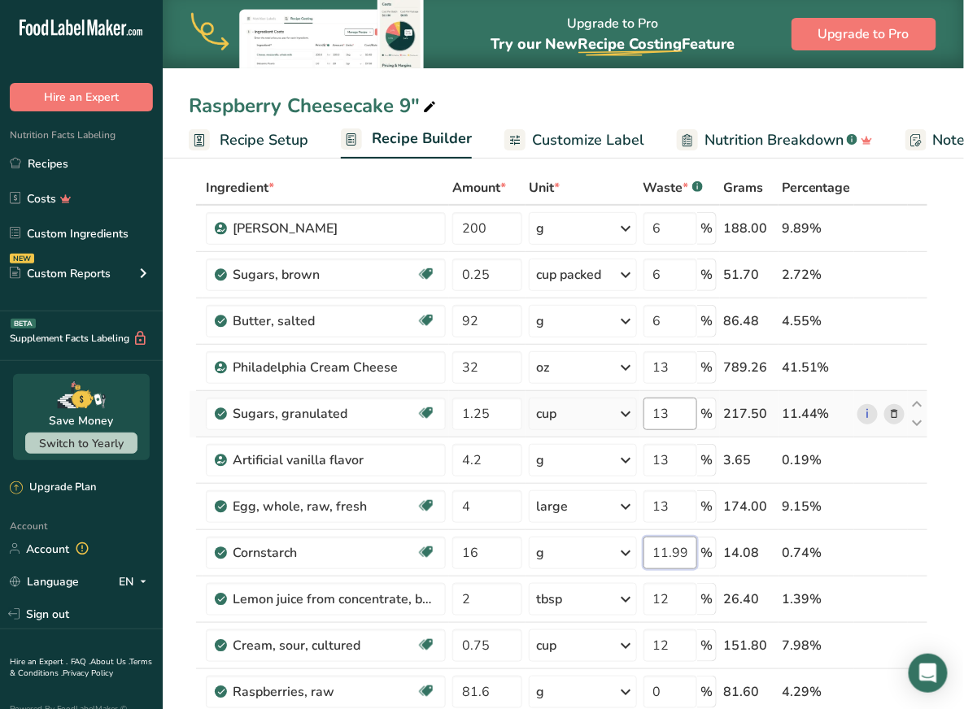
scroll to position [72, 0]
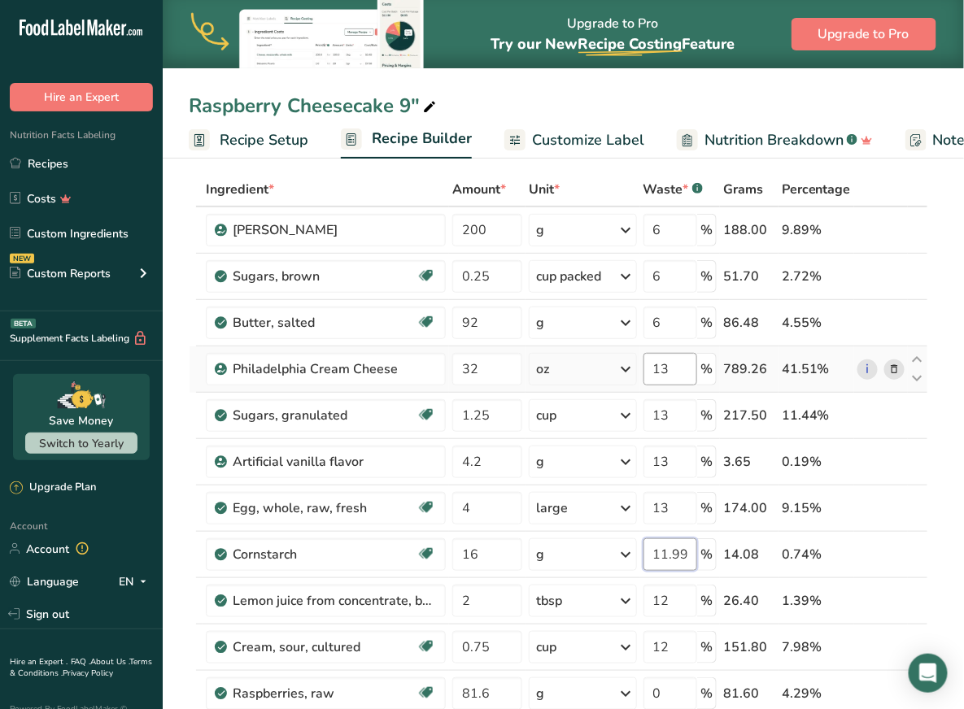
type input "11.999998"
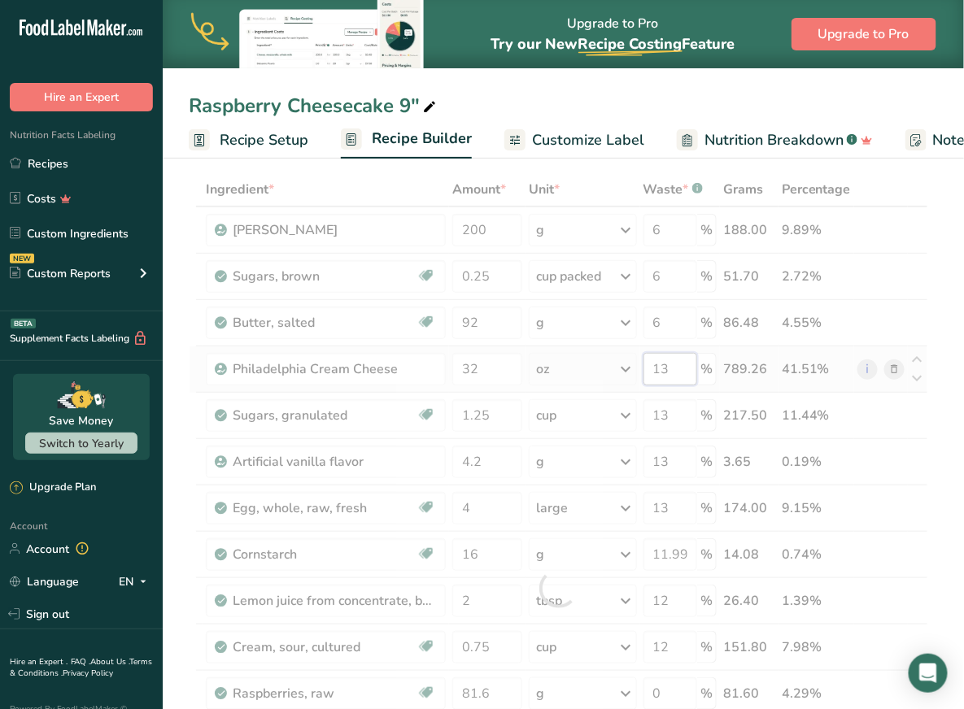
click at [675, 370] on div "Ingredient * Amount * Unit * Waste * .a-a{fill:#347362;}.b-a{fill:#fff;} Grams …" at bounding box center [558, 588] width 739 height 832
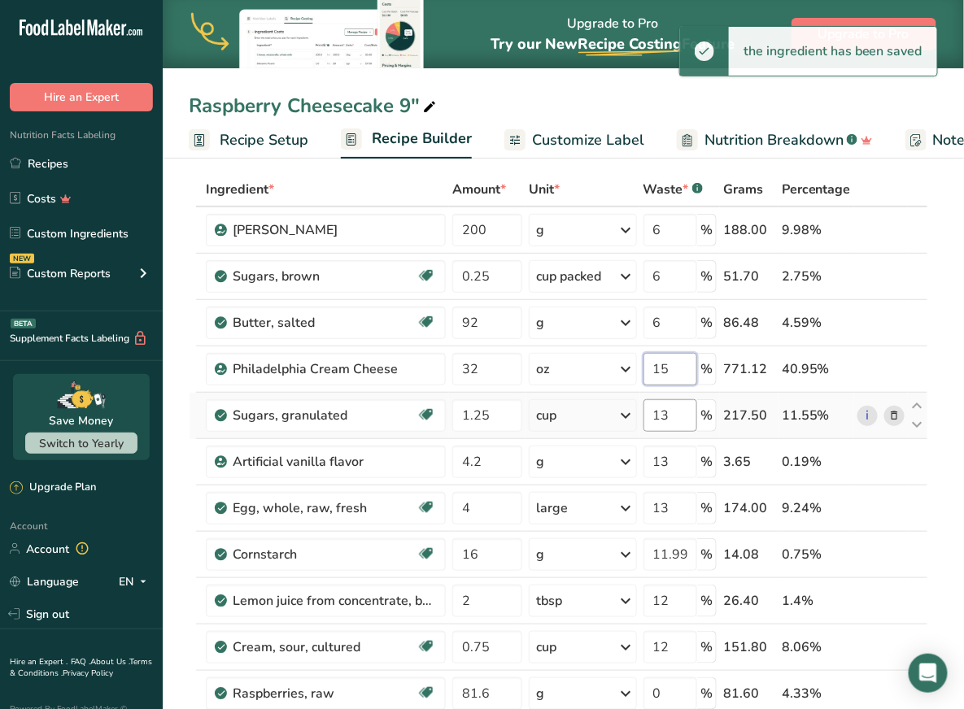
type input "15"
click at [680, 423] on div "Ingredient * Amount * Unit * Waste * .a-a{fill:#347362;}.b-a{fill:#fff;} Grams …" at bounding box center [558, 588] width 739 height 832
type input "15"
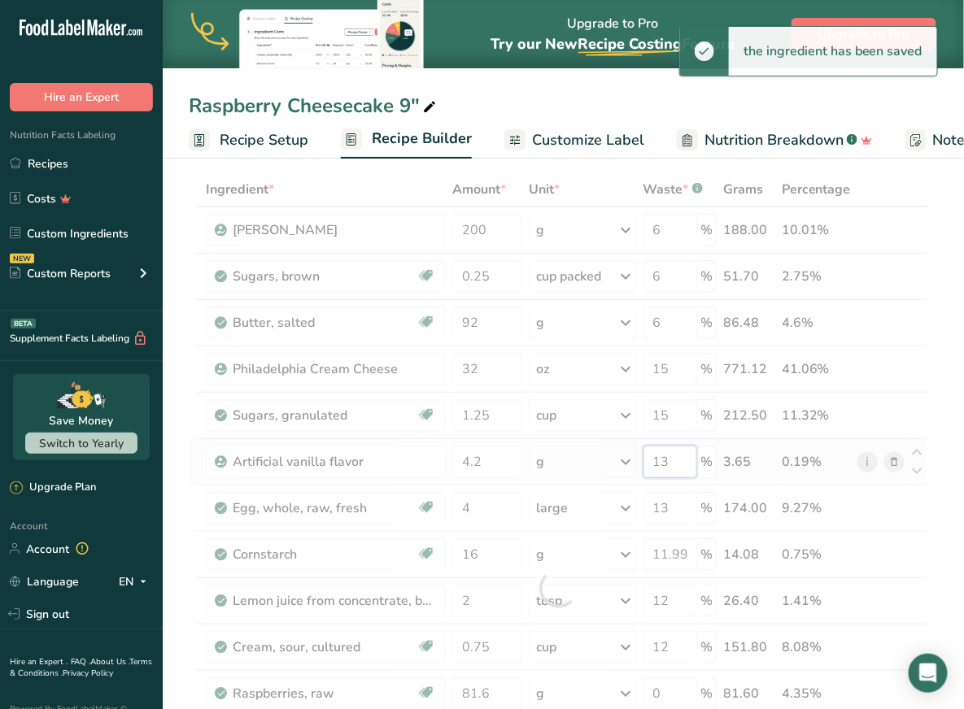
click at [675, 456] on div "Ingredient * Amount * Unit * Waste * .a-a{fill:#347362;}.b-a{fill:#fff;} Grams …" at bounding box center [558, 588] width 739 height 832
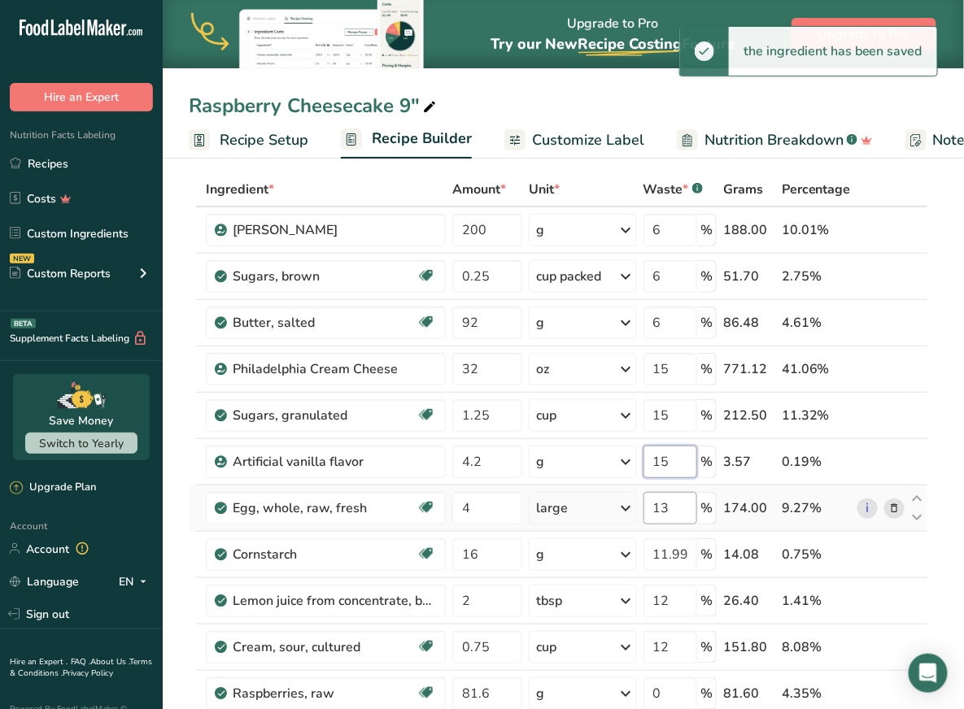
type input "15"
click at [685, 500] on div "Ingredient * Amount * Unit * Waste * .a-a{fill:#347362;}.b-a{fill:#fff;} Grams …" at bounding box center [558, 588] width 739 height 832
type input "15"
click at [672, 553] on div "Ingredient * Amount * Unit * Waste * .a-a{fill:#347362;}.b-a{fill:#fff;} Grams …" at bounding box center [558, 588] width 739 height 832
click at [668, 549] on input "11.999998" at bounding box center [670, 555] width 54 height 33
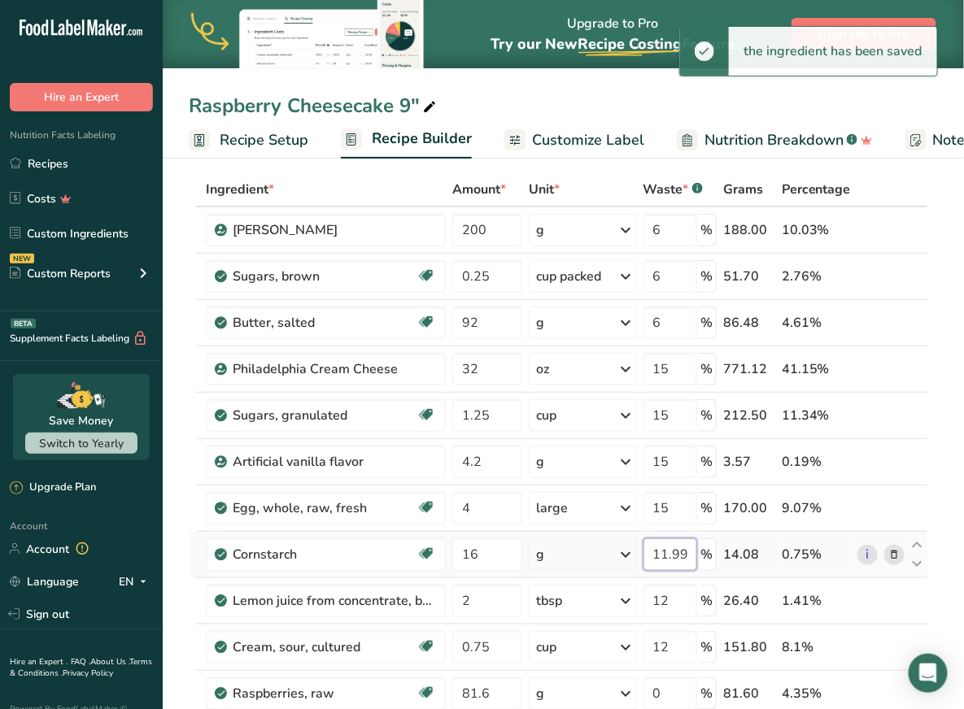
click at [668, 549] on input "11.999998" at bounding box center [670, 555] width 54 height 33
type input "15"
click at [678, 593] on div "Ingredient * Amount * Unit * Waste * .a-a{fill:#347362;}.b-a{fill:#fff;} Grams …" at bounding box center [558, 588] width 739 height 832
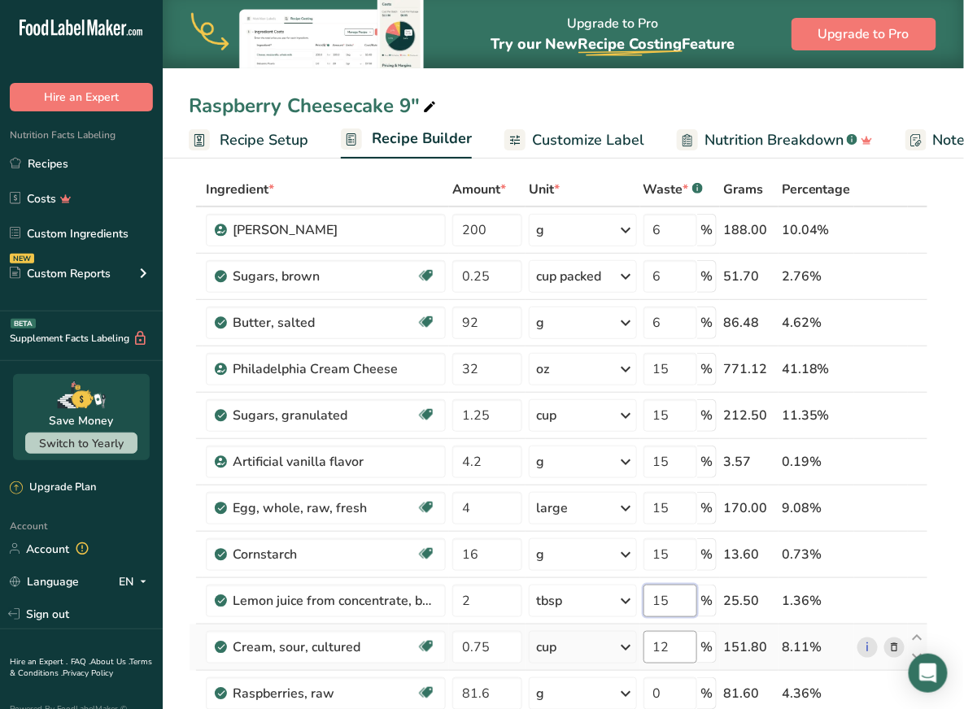
type input "15"
click at [679, 643] on div "Ingredient * Amount * Unit * Waste * .a-a{fill:#347362;}.b-a{fill:#fff;} Grams …" at bounding box center [558, 588] width 739 height 832
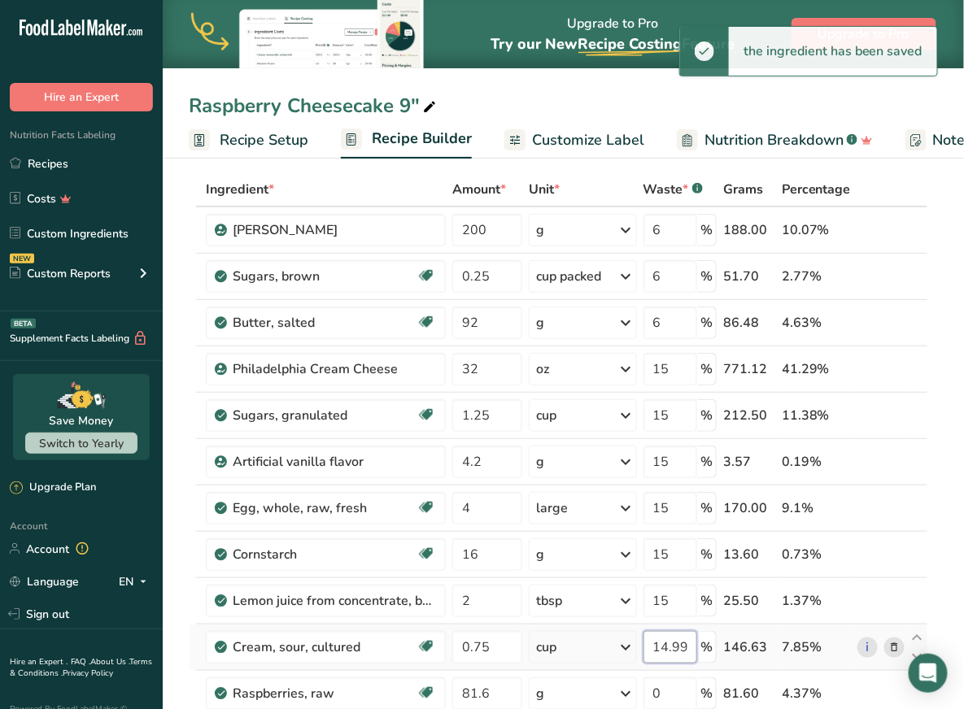
scroll to position [220, 0]
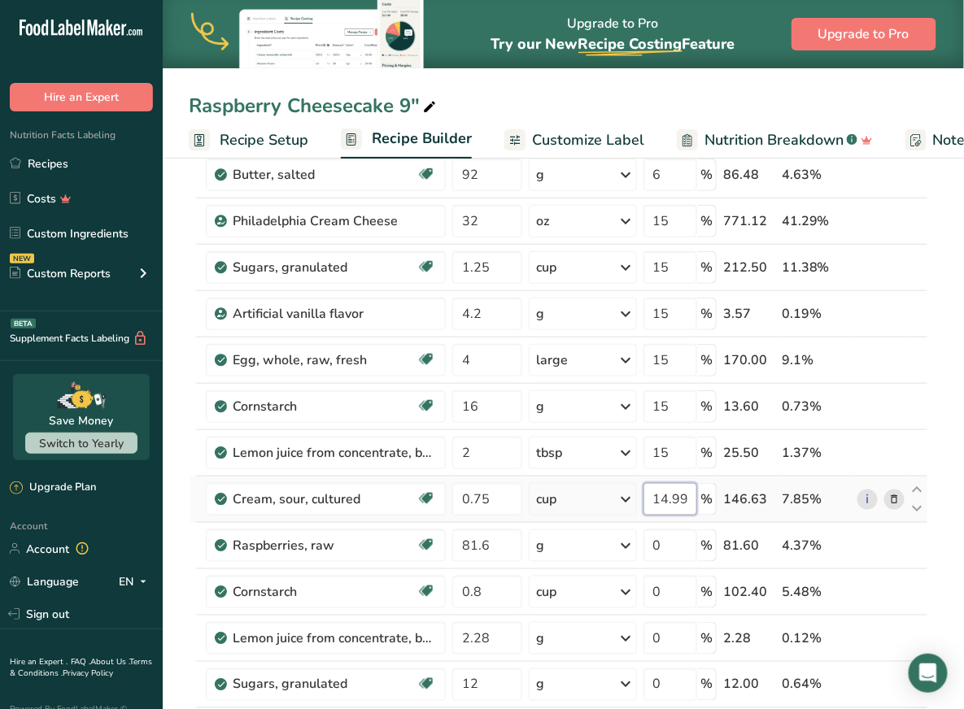
click at [686, 492] on input "14.999998" at bounding box center [670, 499] width 54 height 33
type input "15"
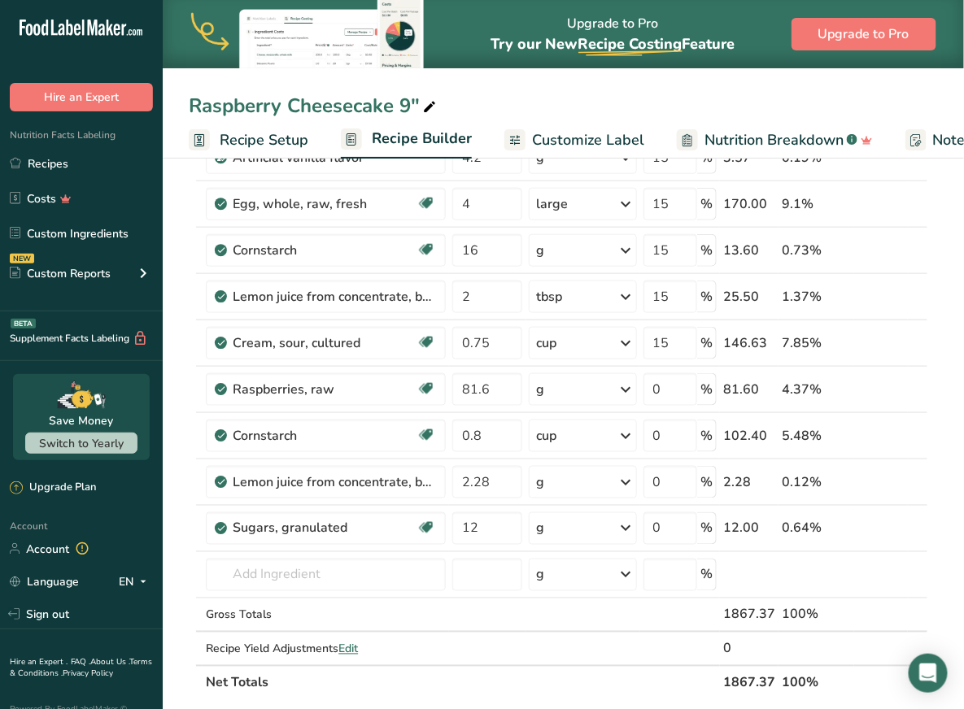
scroll to position [347, 0]
